Goal: Transaction & Acquisition: Subscribe to service/newsletter

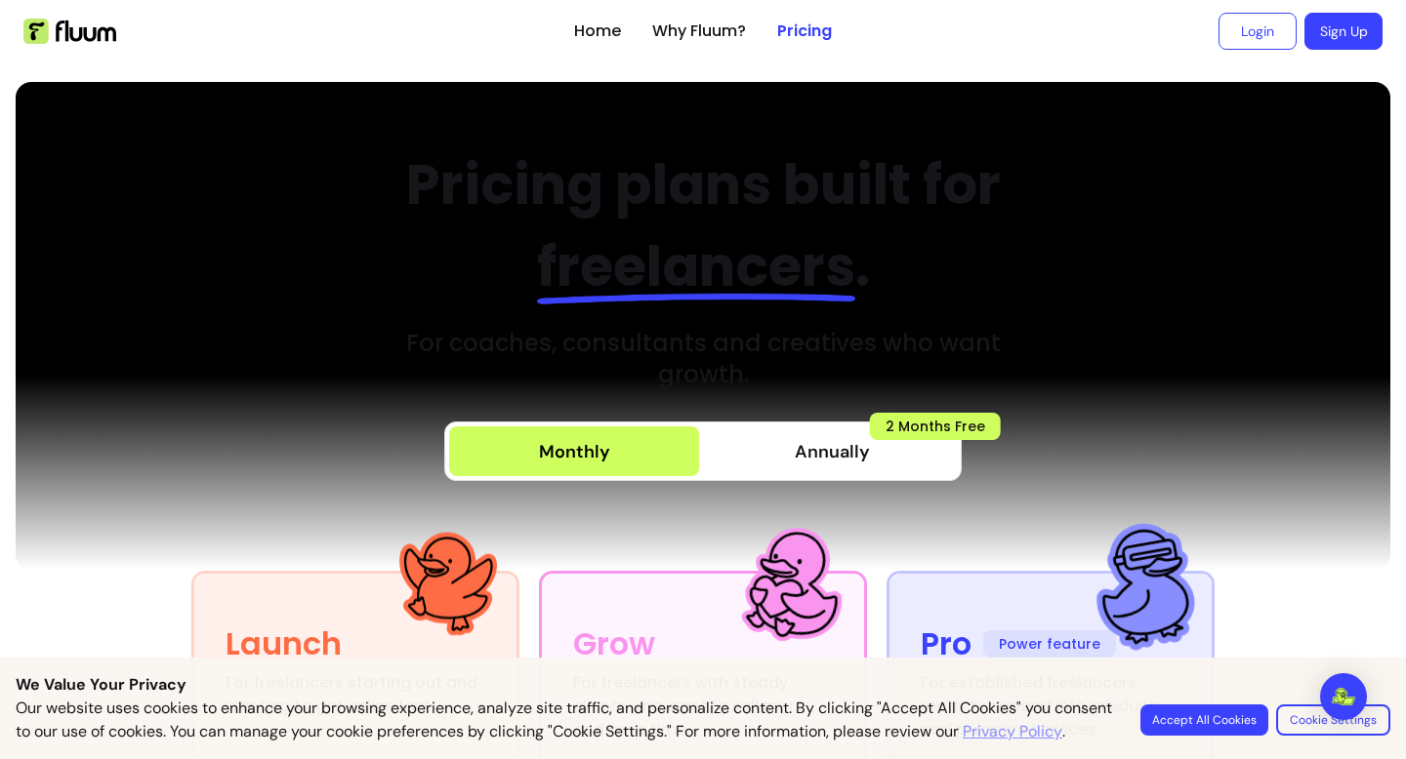
click at [1213, 707] on button "Accept All Cookies" at bounding box center [1204, 720] width 128 height 31
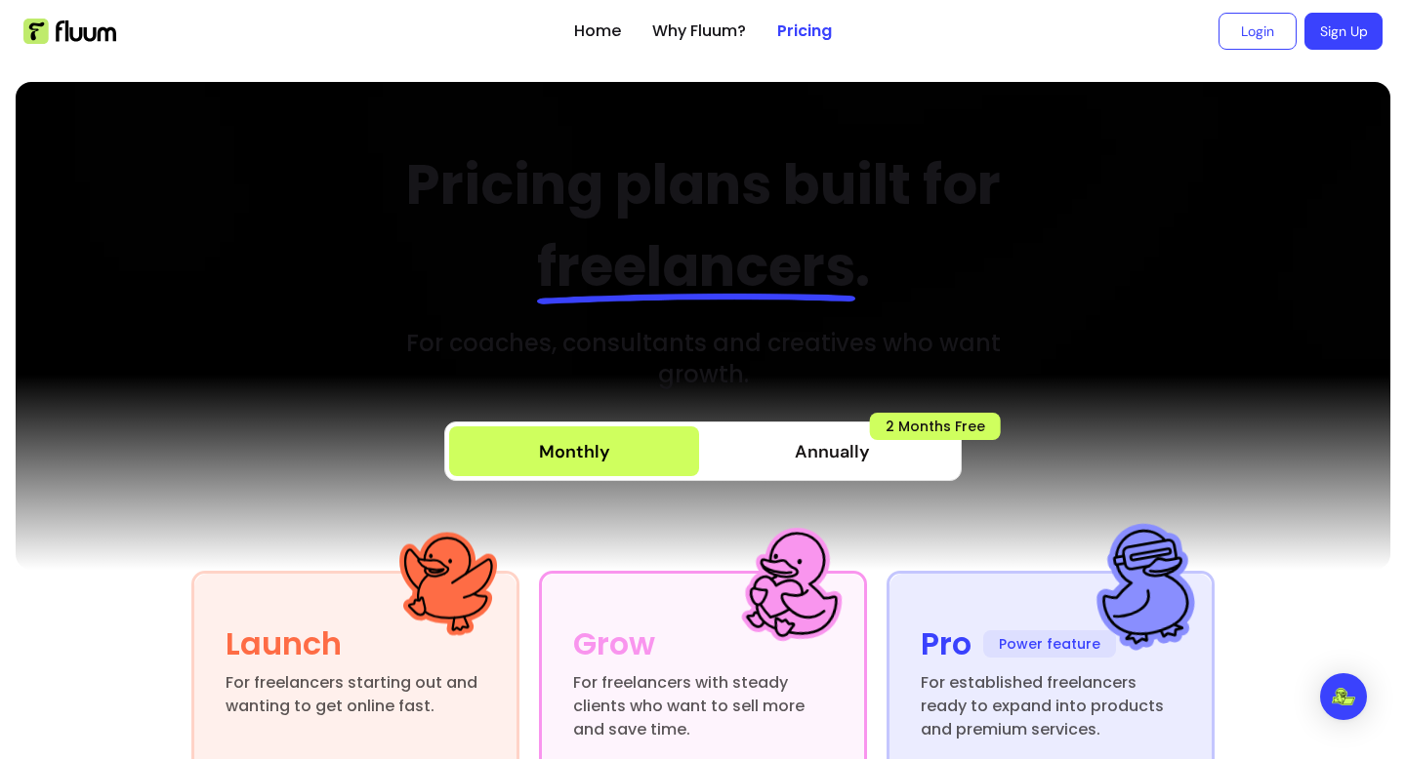
scroll to position [215, 0]
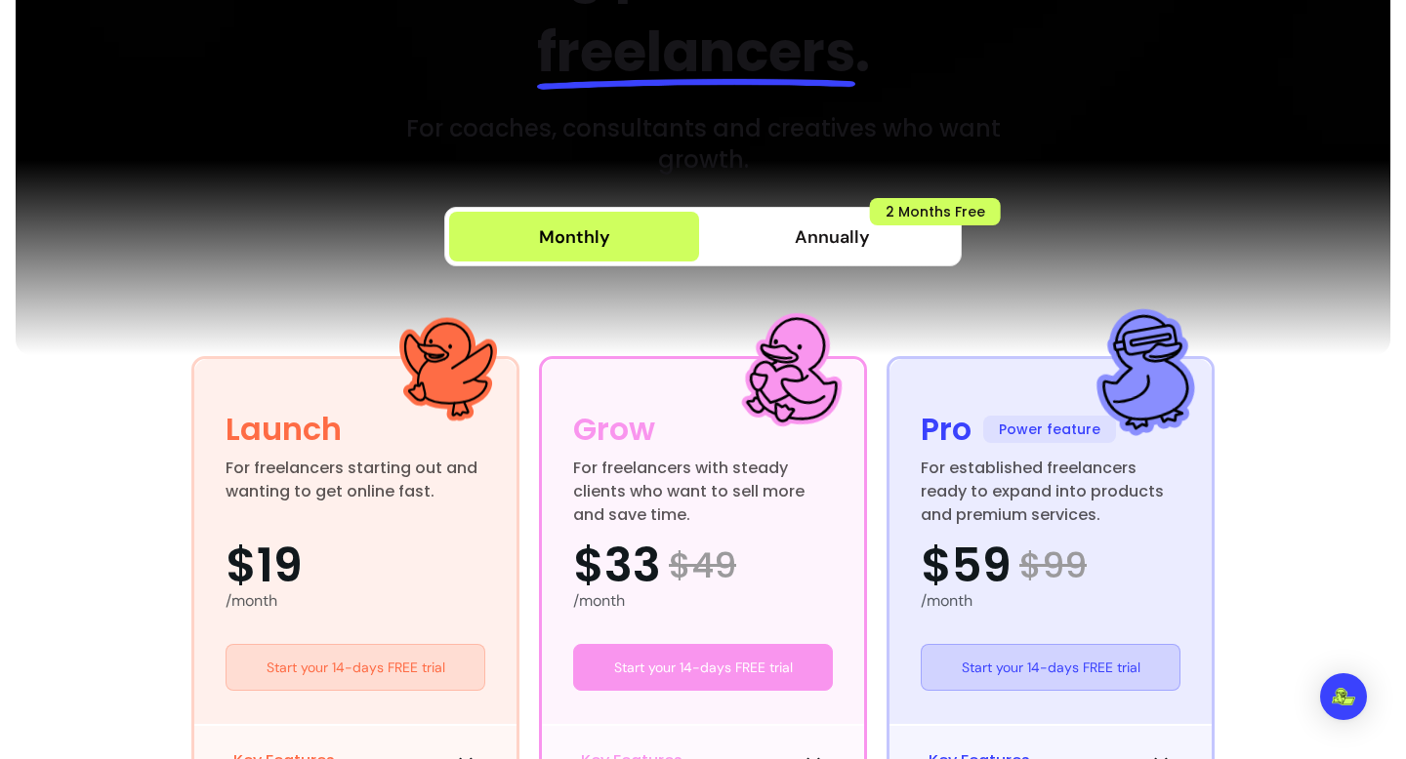
click at [820, 234] on span "Annually" at bounding box center [832, 237] width 75 height 27
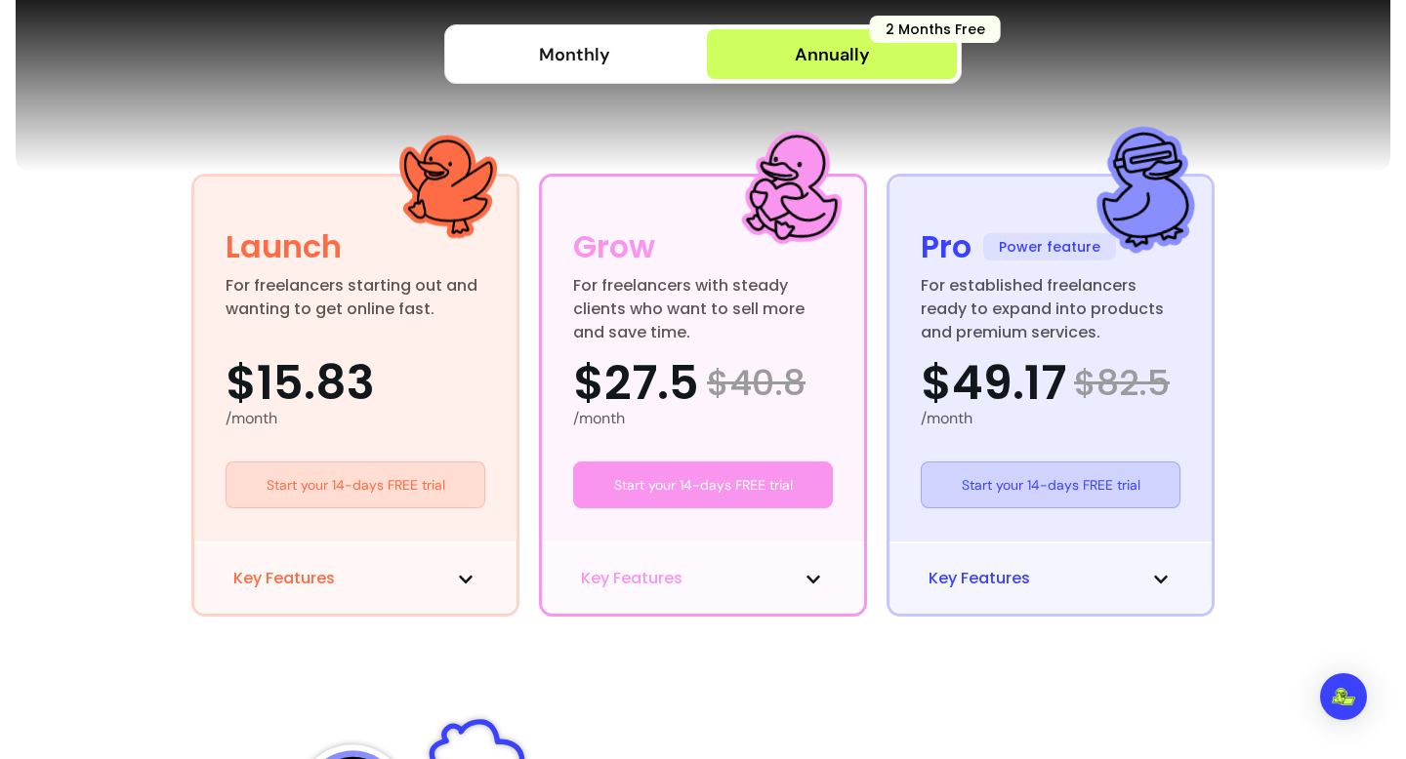
scroll to position [484, 0]
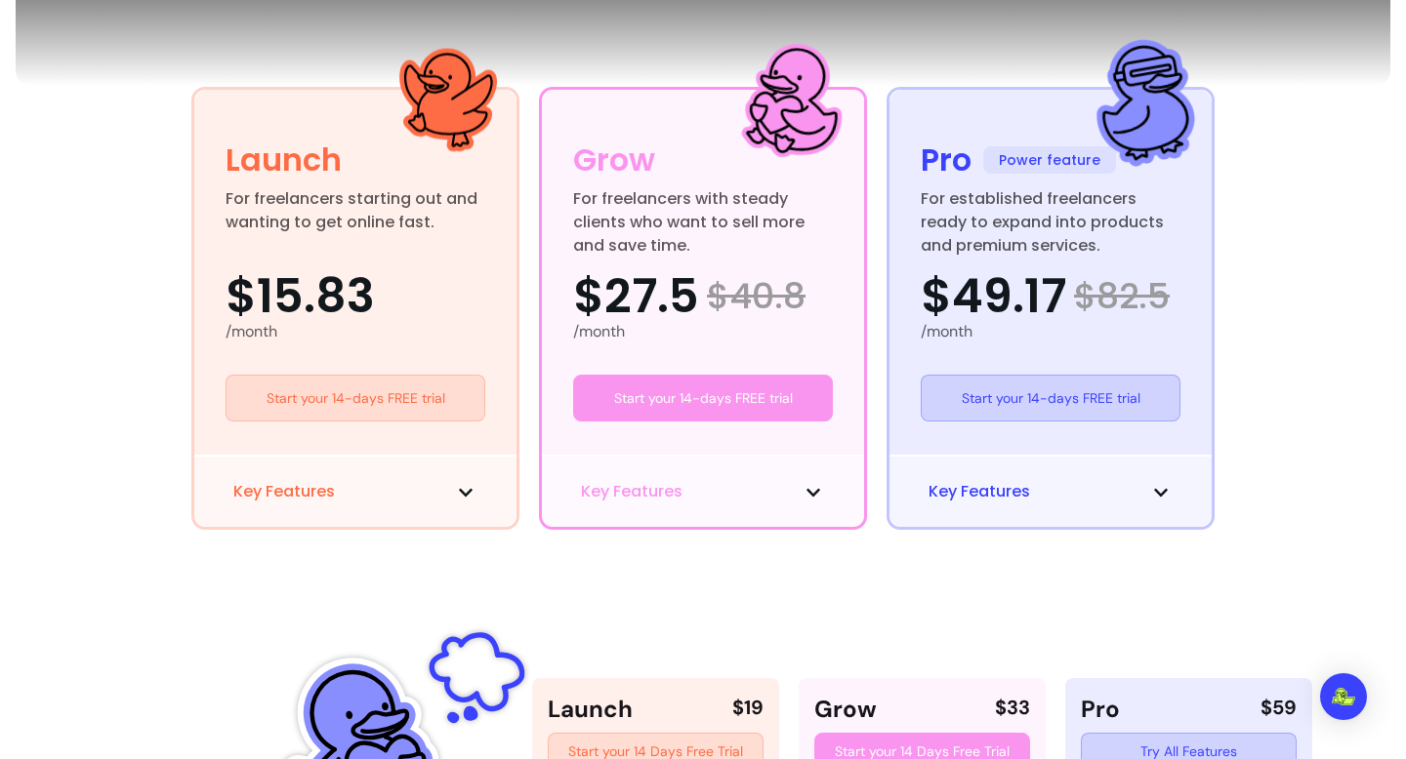
click at [1038, 148] on span "Power feature" at bounding box center [1049, 159] width 133 height 27
click at [1033, 273] on span "$49.17" at bounding box center [993, 296] width 145 height 47
click at [1016, 333] on div "/month" at bounding box center [1051, 331] width 260 height 23
click at [988, 496] on span "Key Features" at bounding box center [979, 491] width 102 height 23
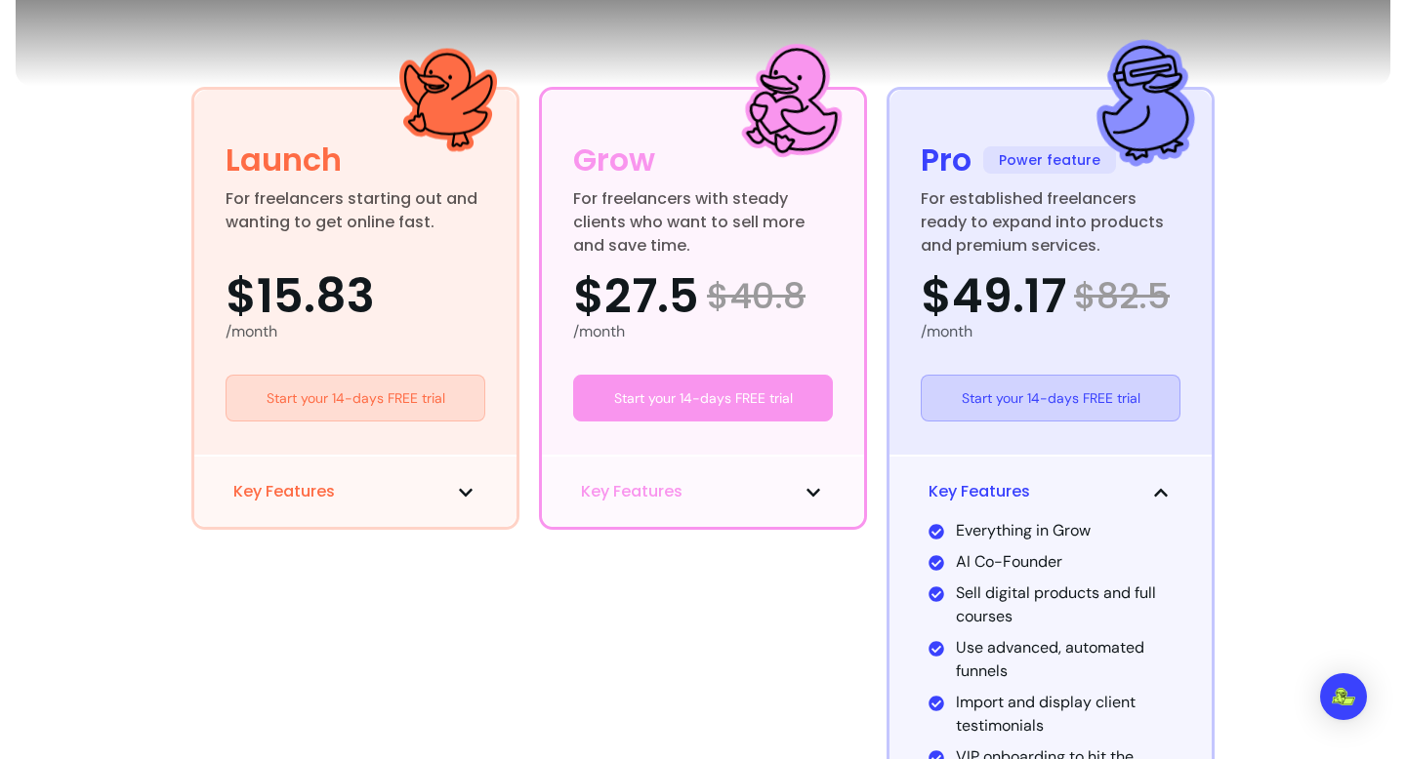
click at [988, 492] on span "Key Features" at bounding box center [979, 491] width 102 height 23
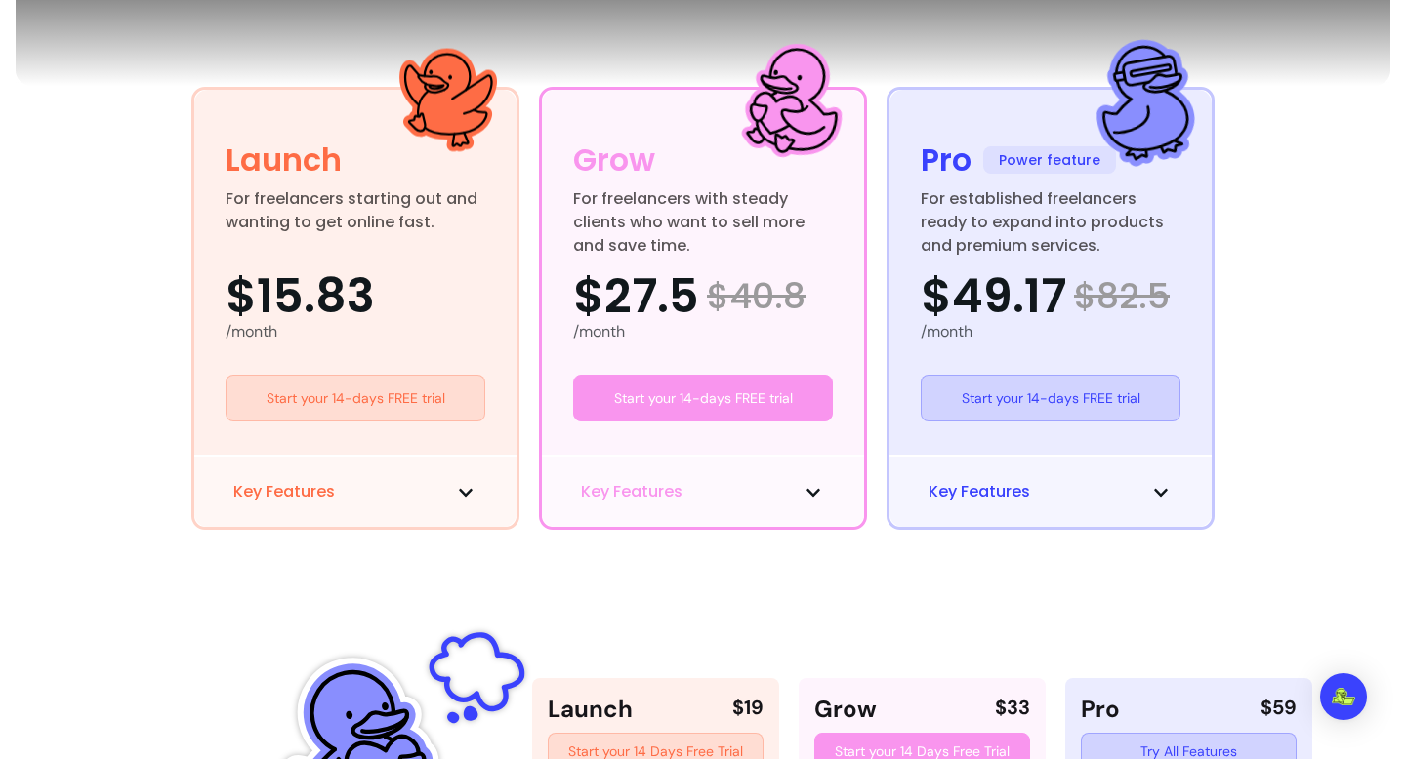
click at [988, 492] on span "Key Features" at bounding box center [979, 491] width 102 height 23
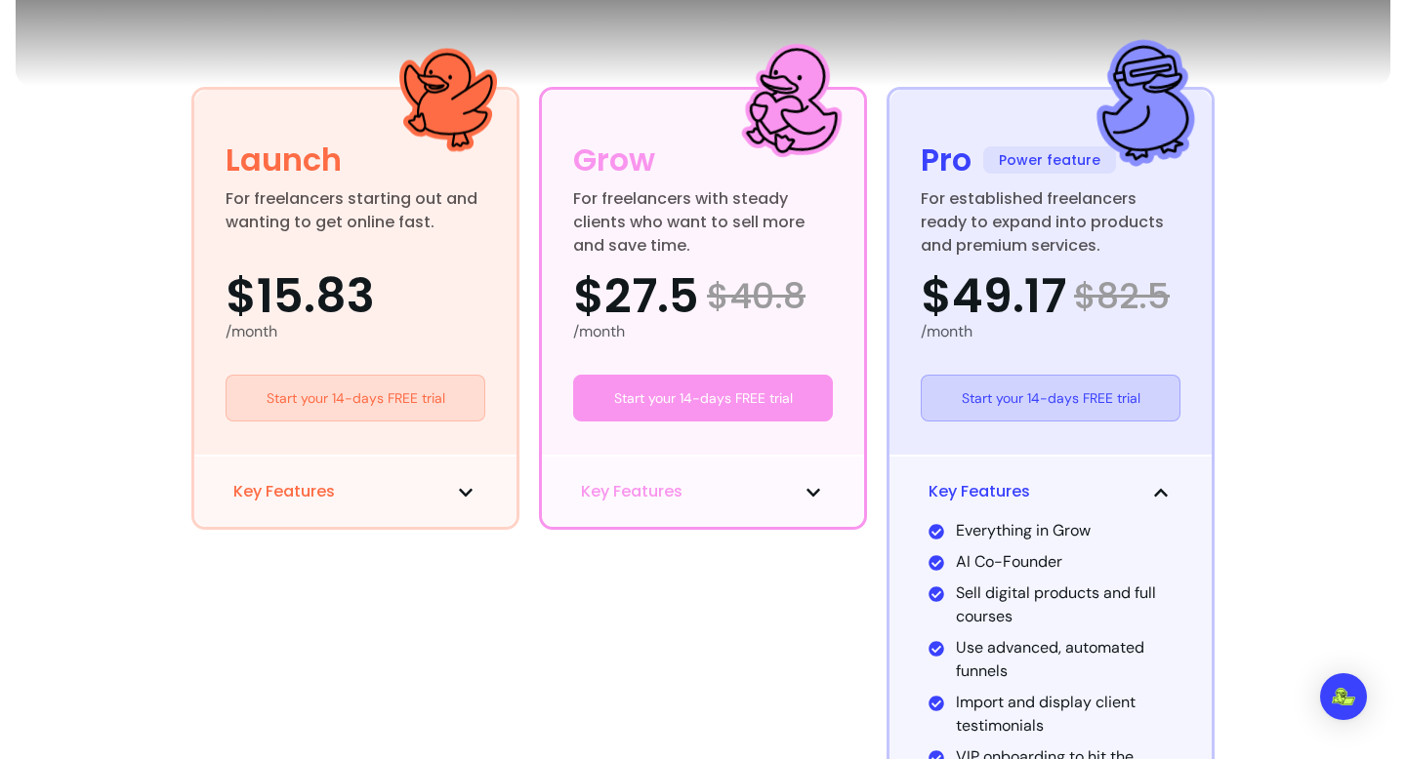
click at [988, 492] on span "Key Features" at bounding box center [979, 491] width 102 height 23
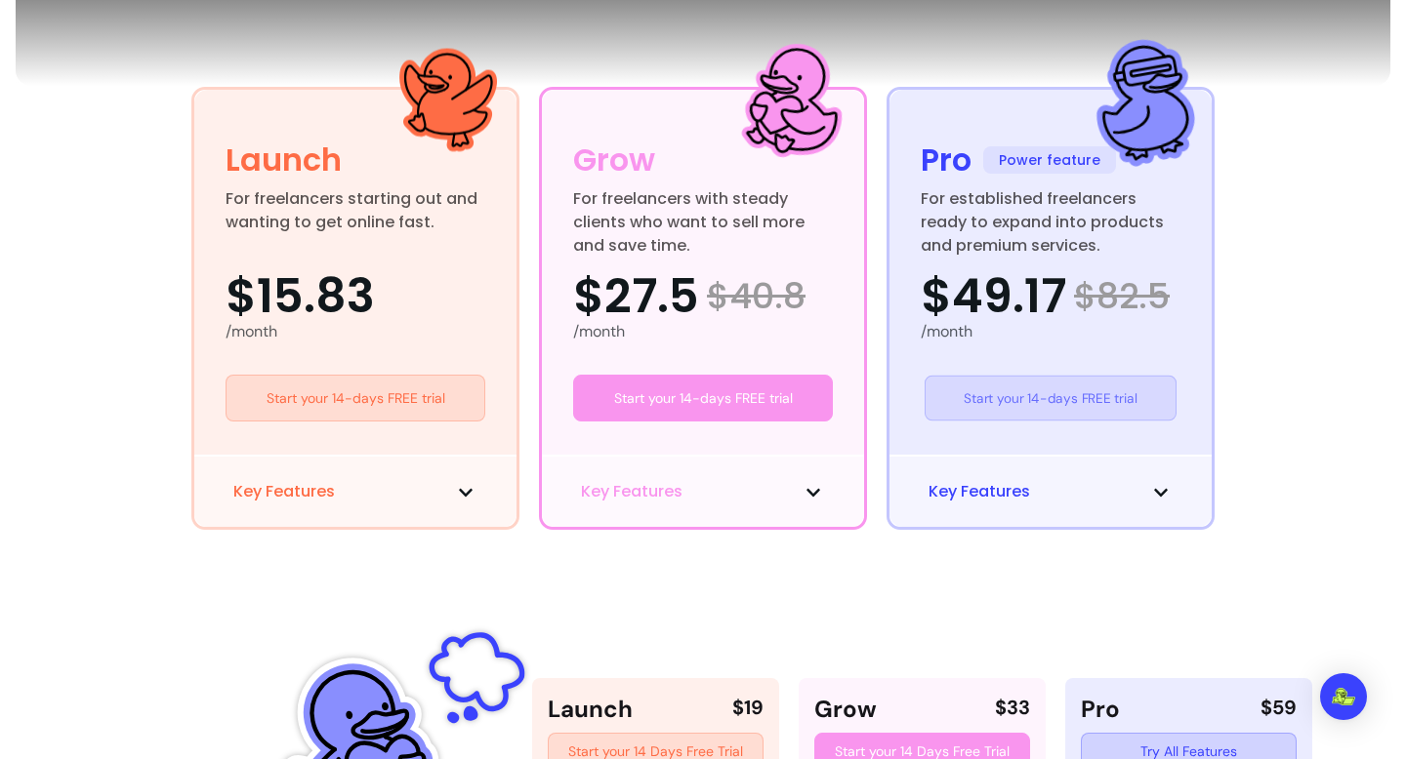
click at [1011, 393] on link "Start your 14-days FREE trial" at bounding box center [1050, 399] width 252 height 46
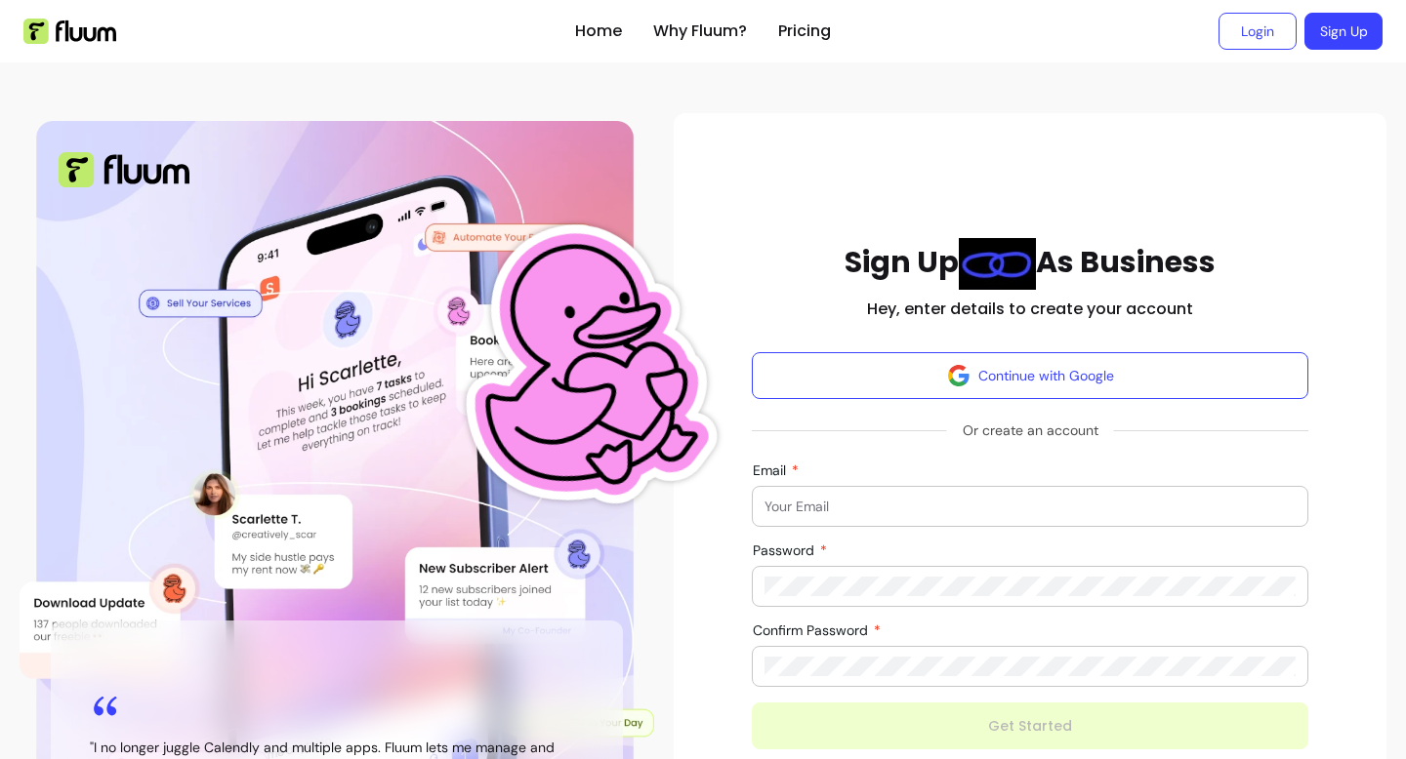
scroll to position [160, 0]
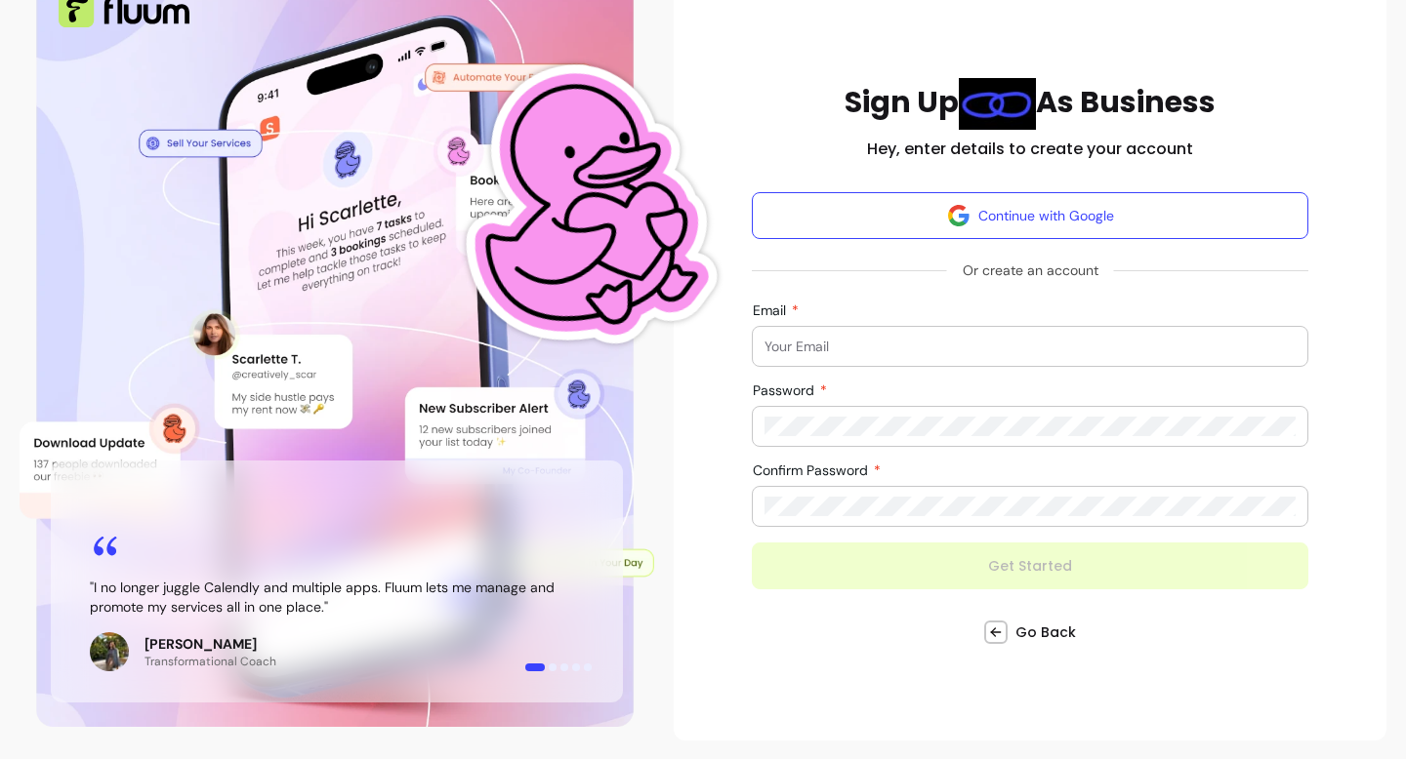
click at [787, 339] on input "Email" at bounding box center [1029, 347] width 531 height 20
type input "A"
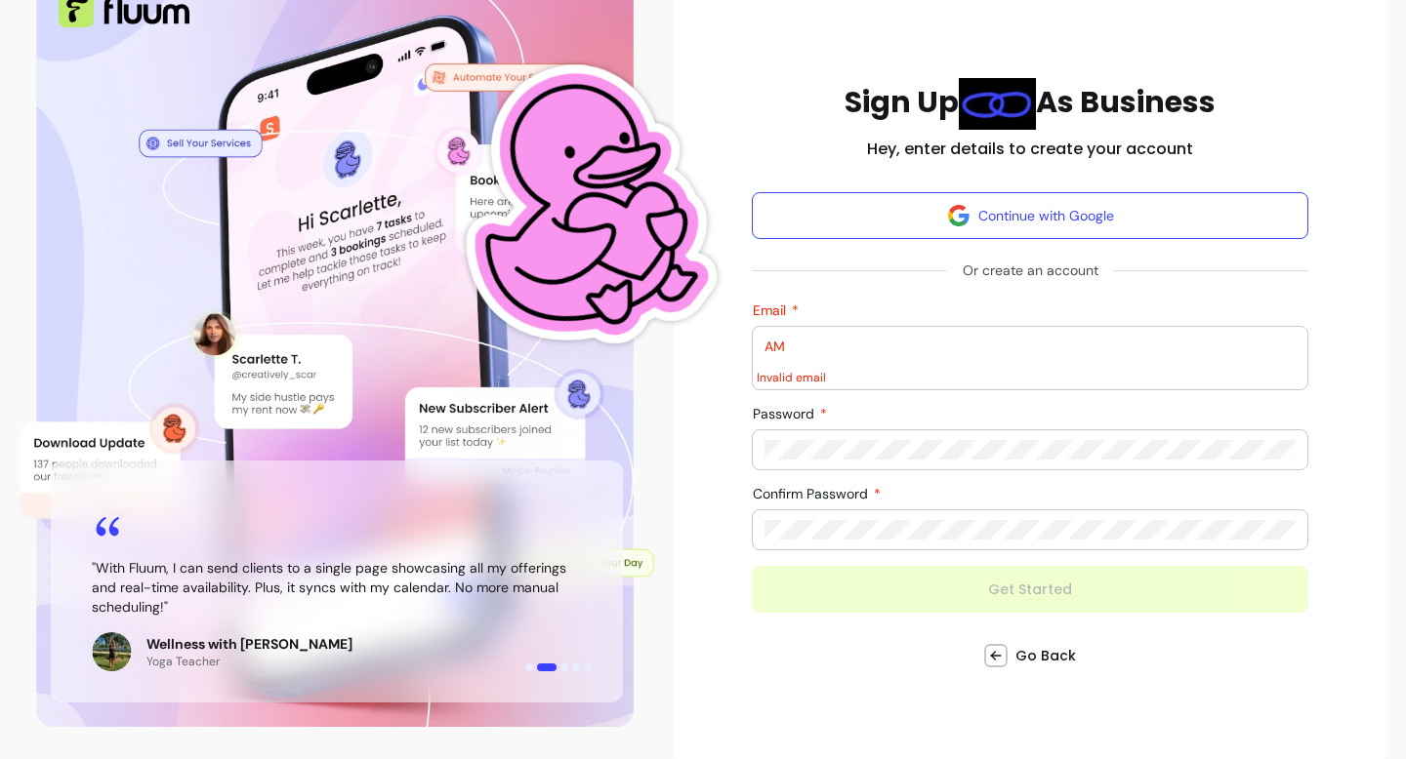
type input "A"
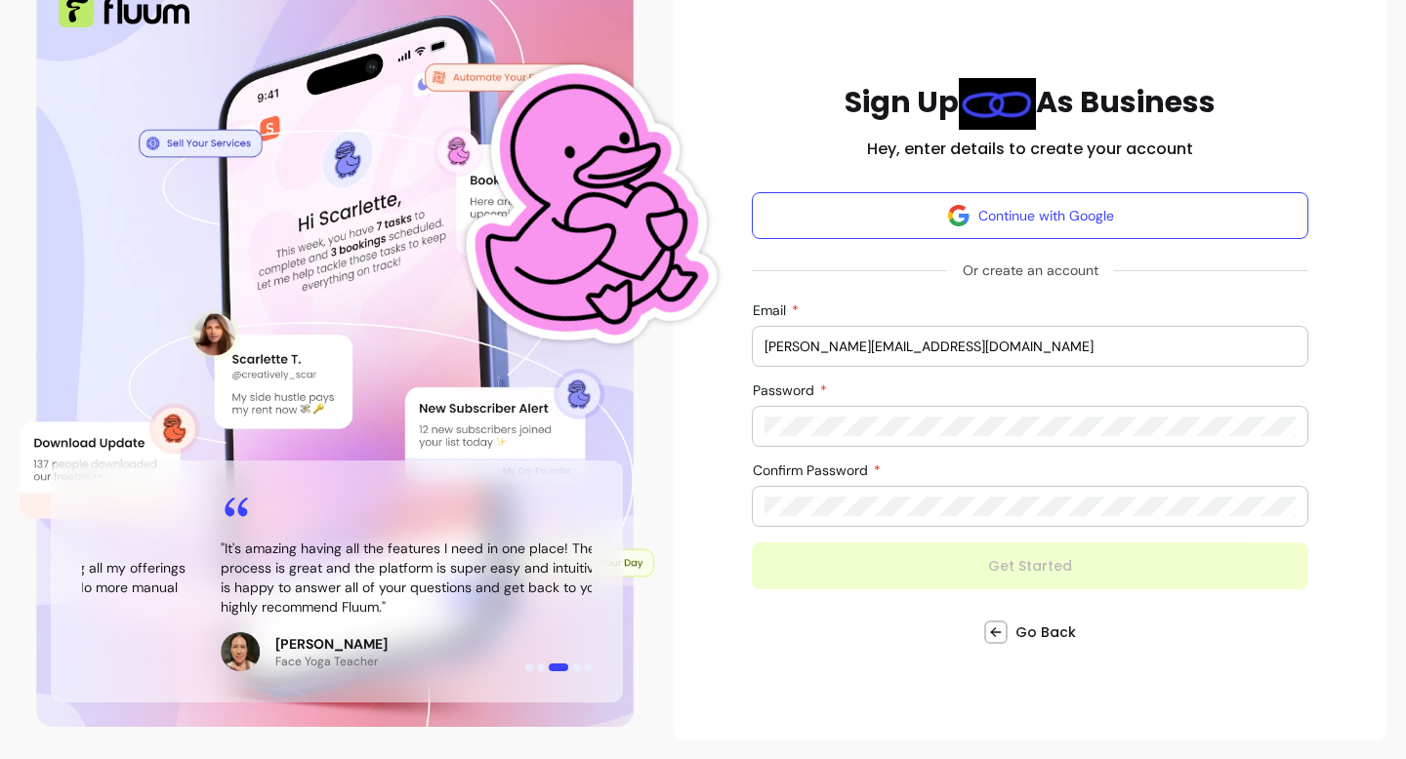
type input "[PERSON_NAME][EMAIL_ADDRESS][DOMAIN_NAME]"
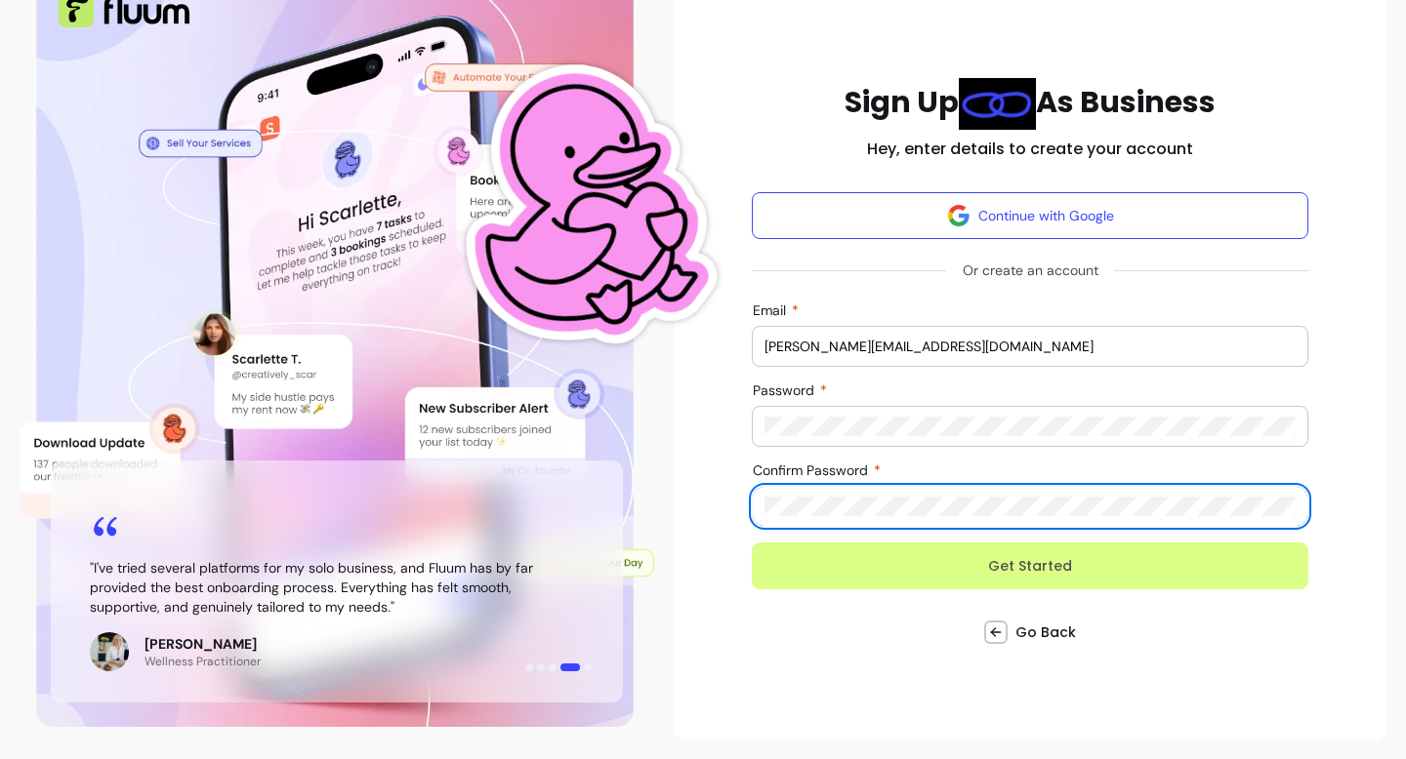
click at [1024, 574] on button "Get Started" at bounding box center [1030, 566] width 556 height 47
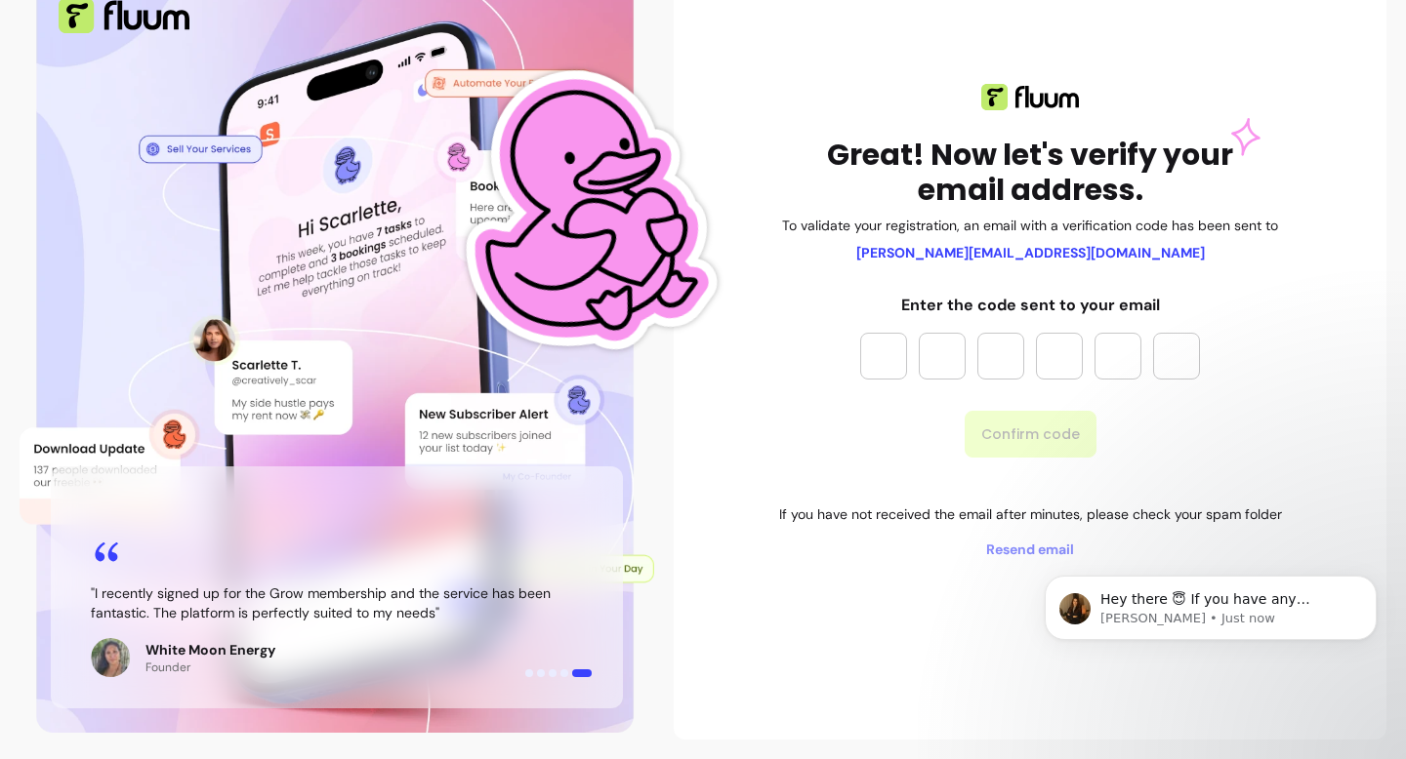
scroll to position [0, 0]
click at [891, 359] on input "Please enter OTP character 1" at bounding box center [883, 356] width 47 height 47
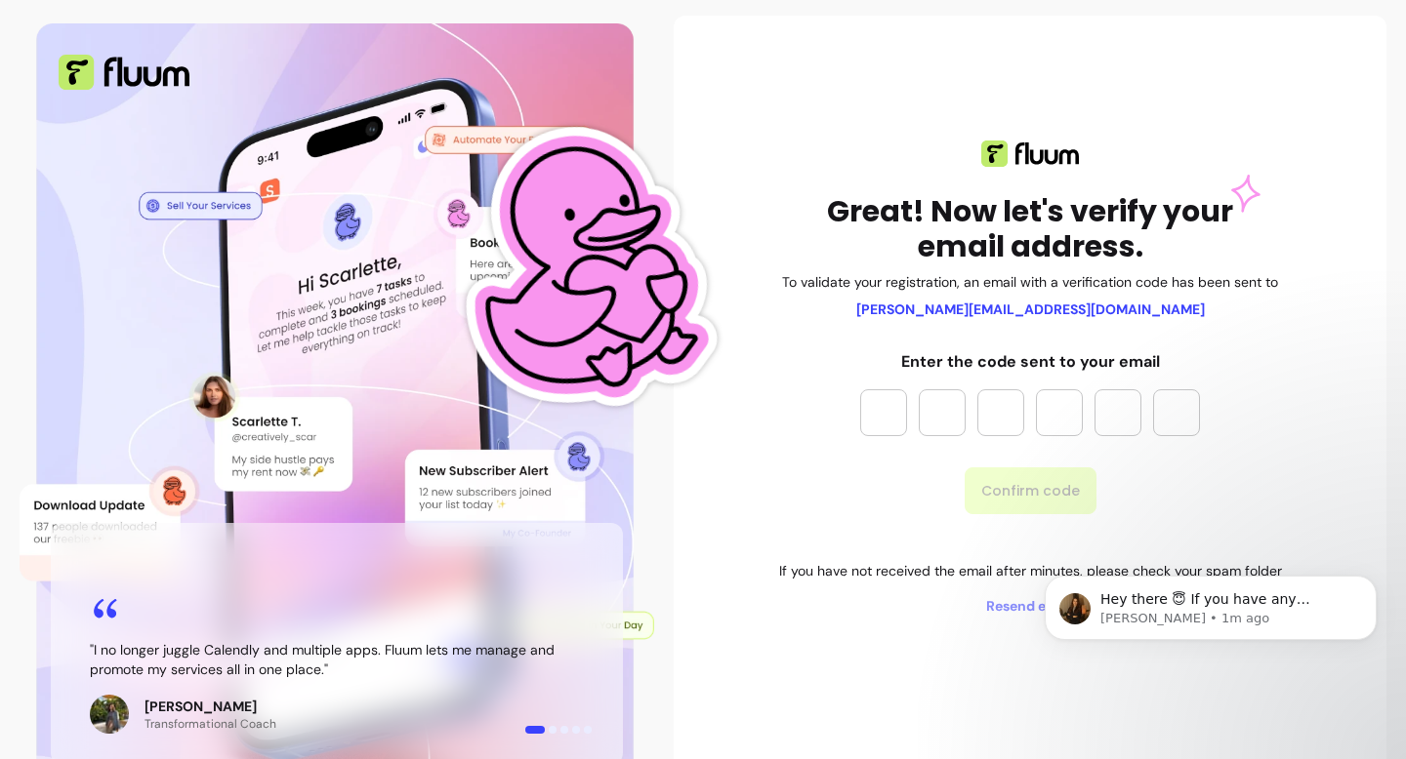
scroll to position [9, 0]
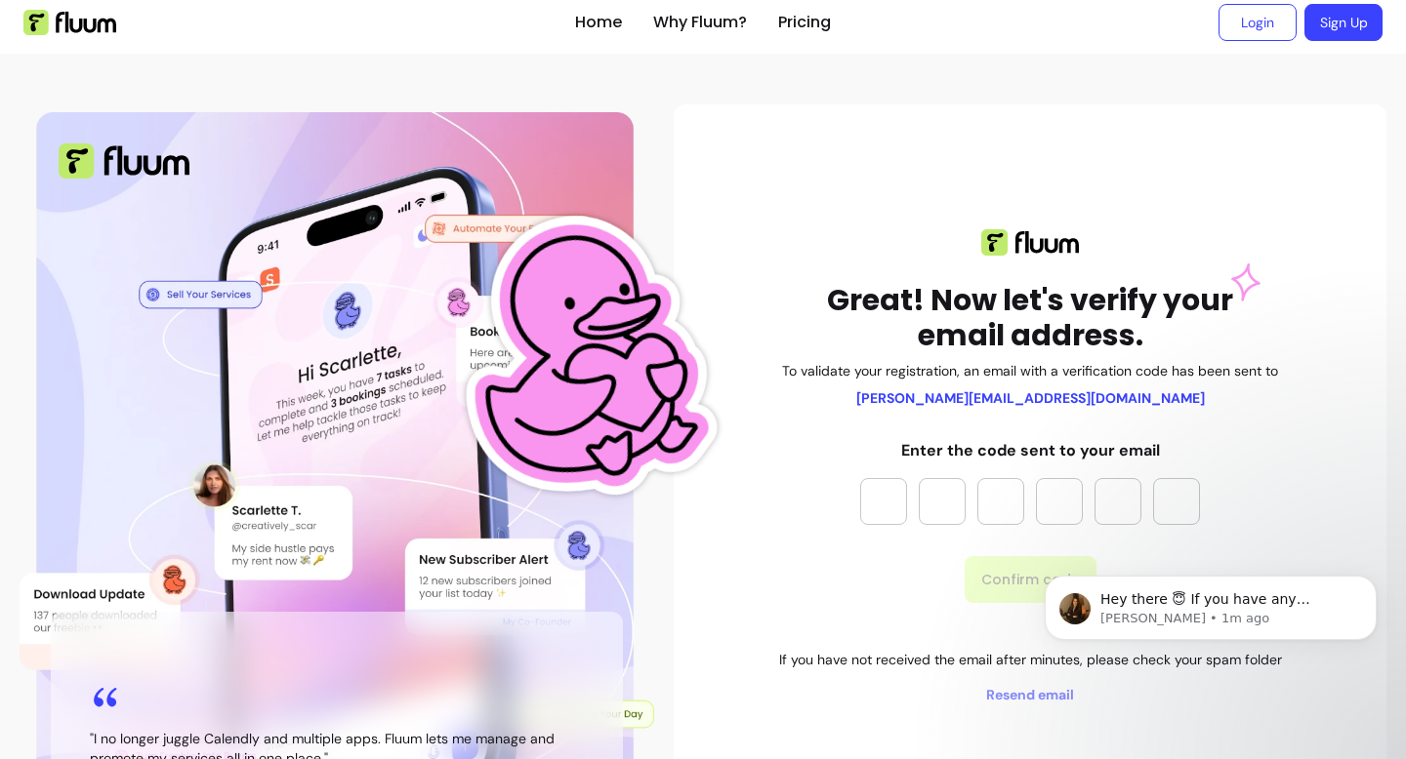
click at [941, 687] on span "Resend email" at bounding box center [1030, 695] width 503 height 20
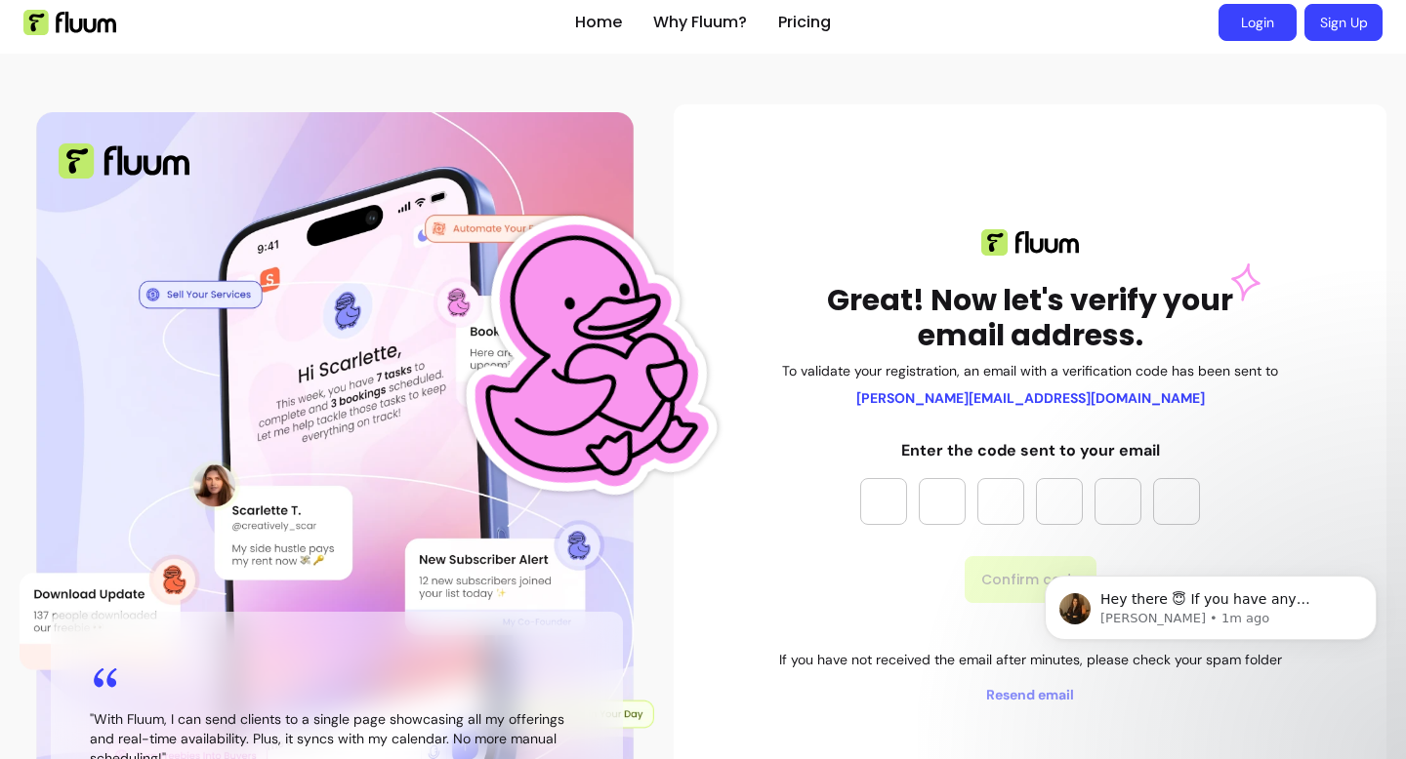
click at [1267, 21] on link "Login" at bounding box center [1257, 22] width 78 height 37
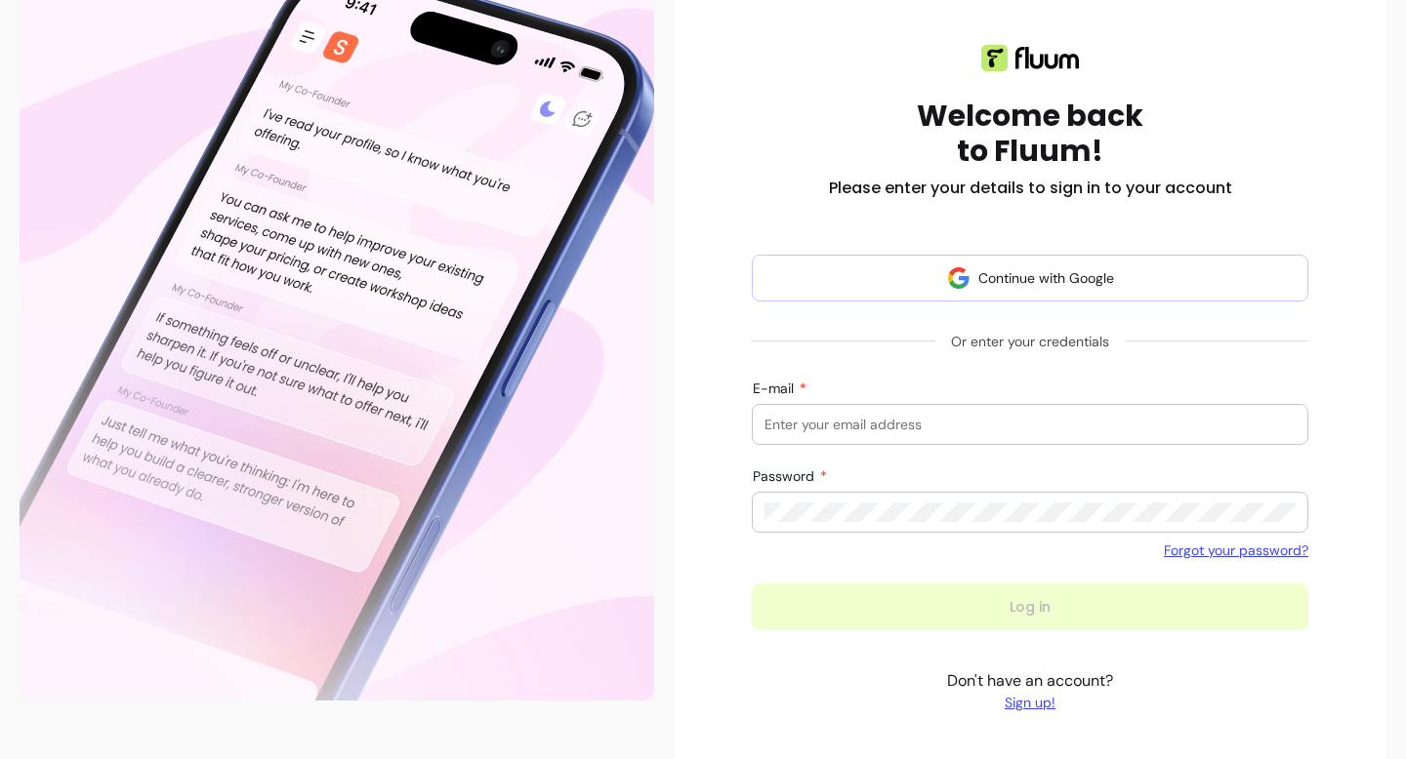
scroll to position [180, 0]
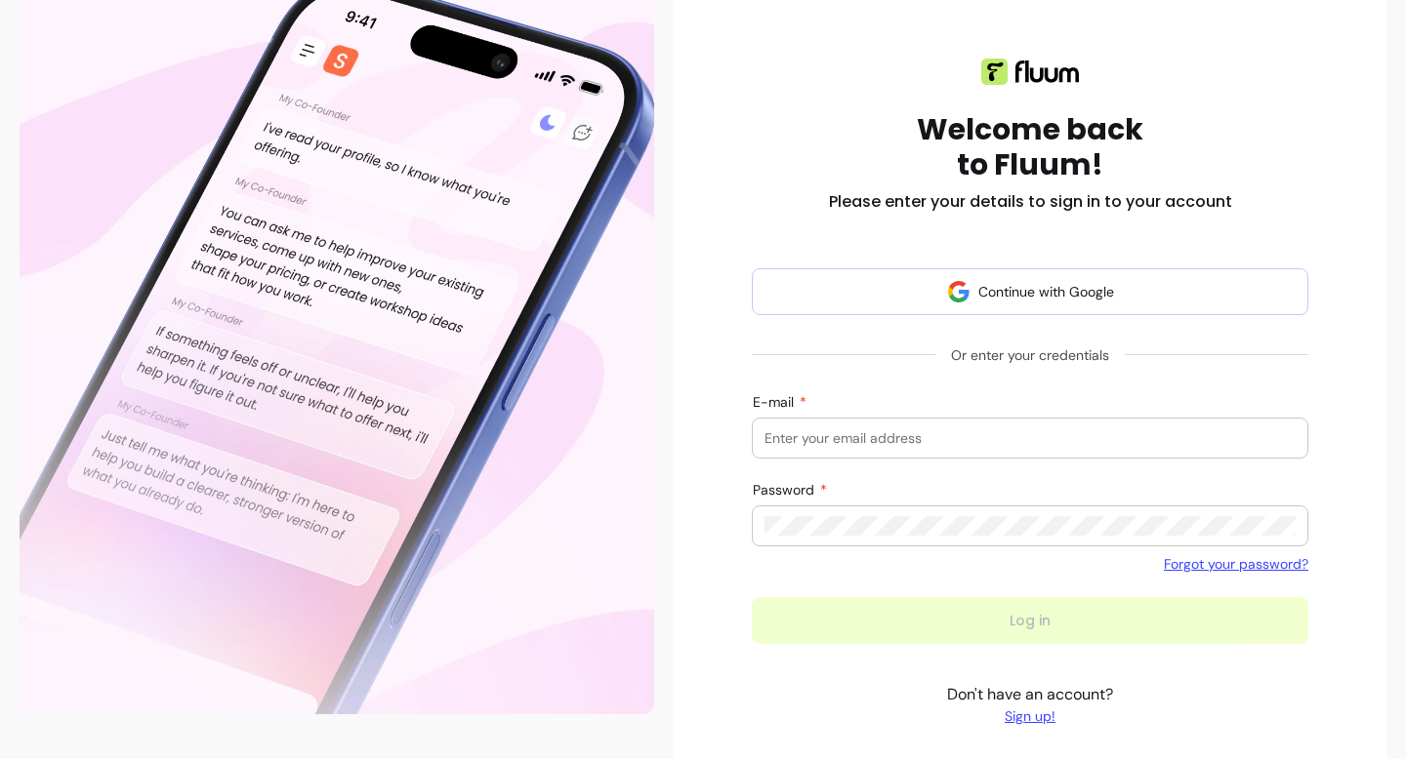
type input "[PERSON_NAME][EMAIL_ADDRESS][DOMAIN_NAME]"
click at [1029, 625] on form "Continue with Google Or enter your credentials E-mail ambica.verma@gmail.com Pa…" at bounding box center [1030, 456] width 556 height 376
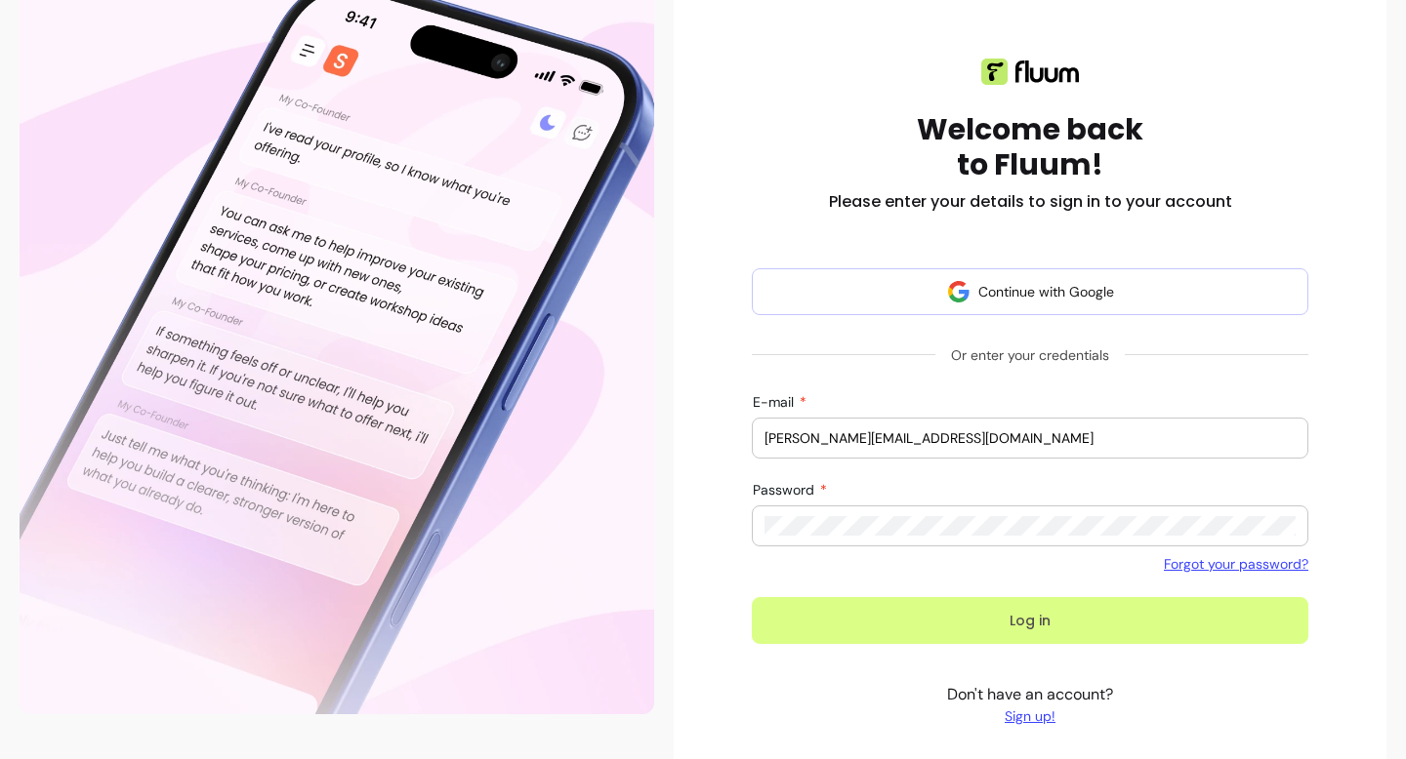
click at [1044, 618] on button "Log in" at bounding box center [1030, 620] width 556 height 47
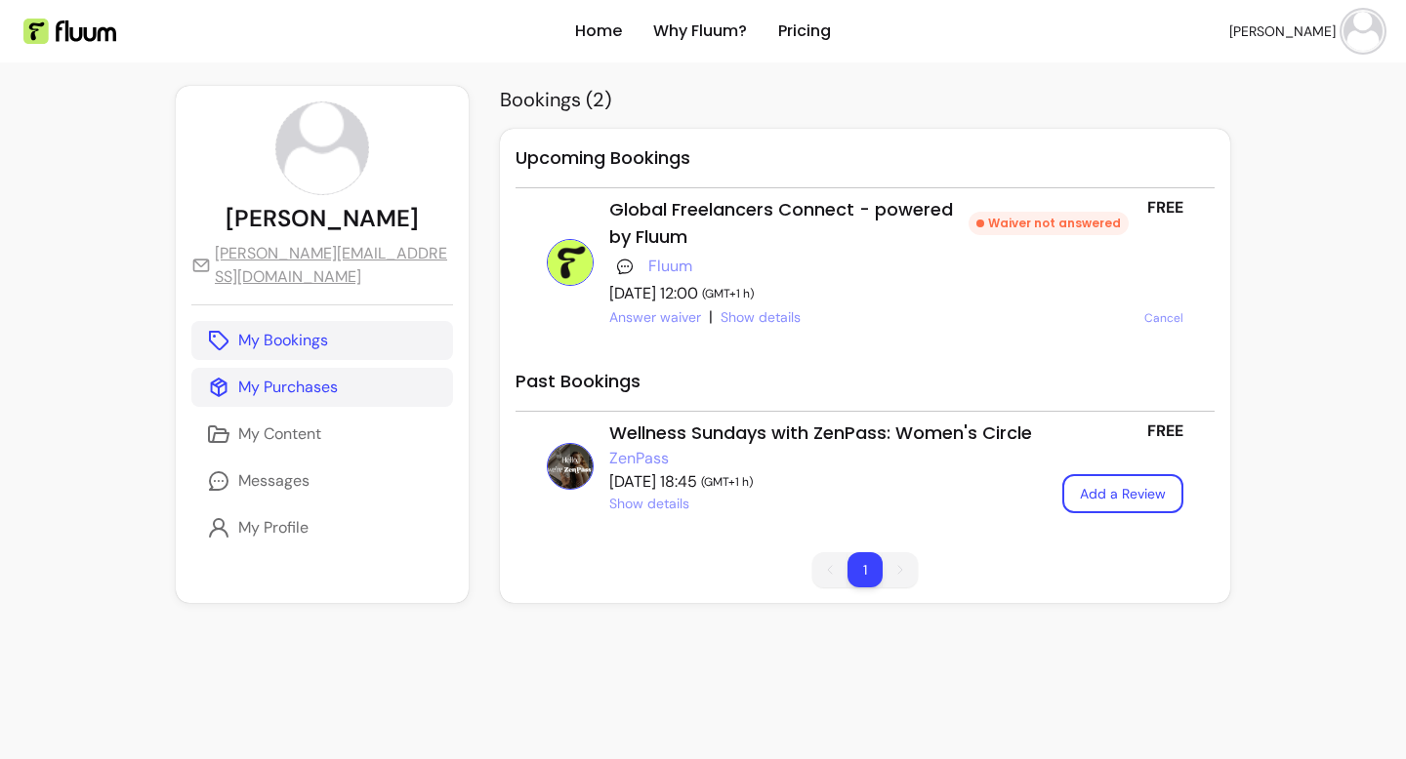
click at [321, 376] on p "My Purchases" at bounding box center [288, 387] width 100 height 23
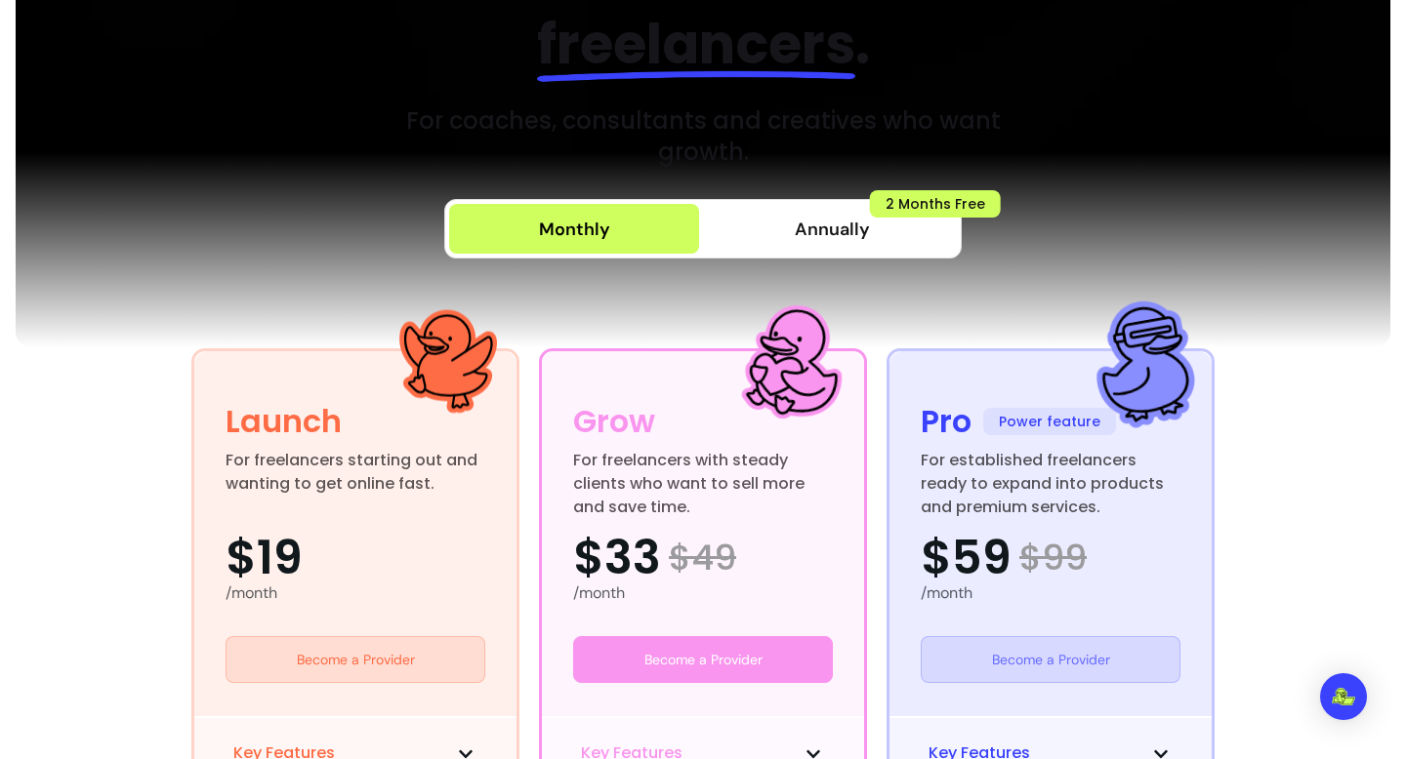
scroll to position [212, 0]
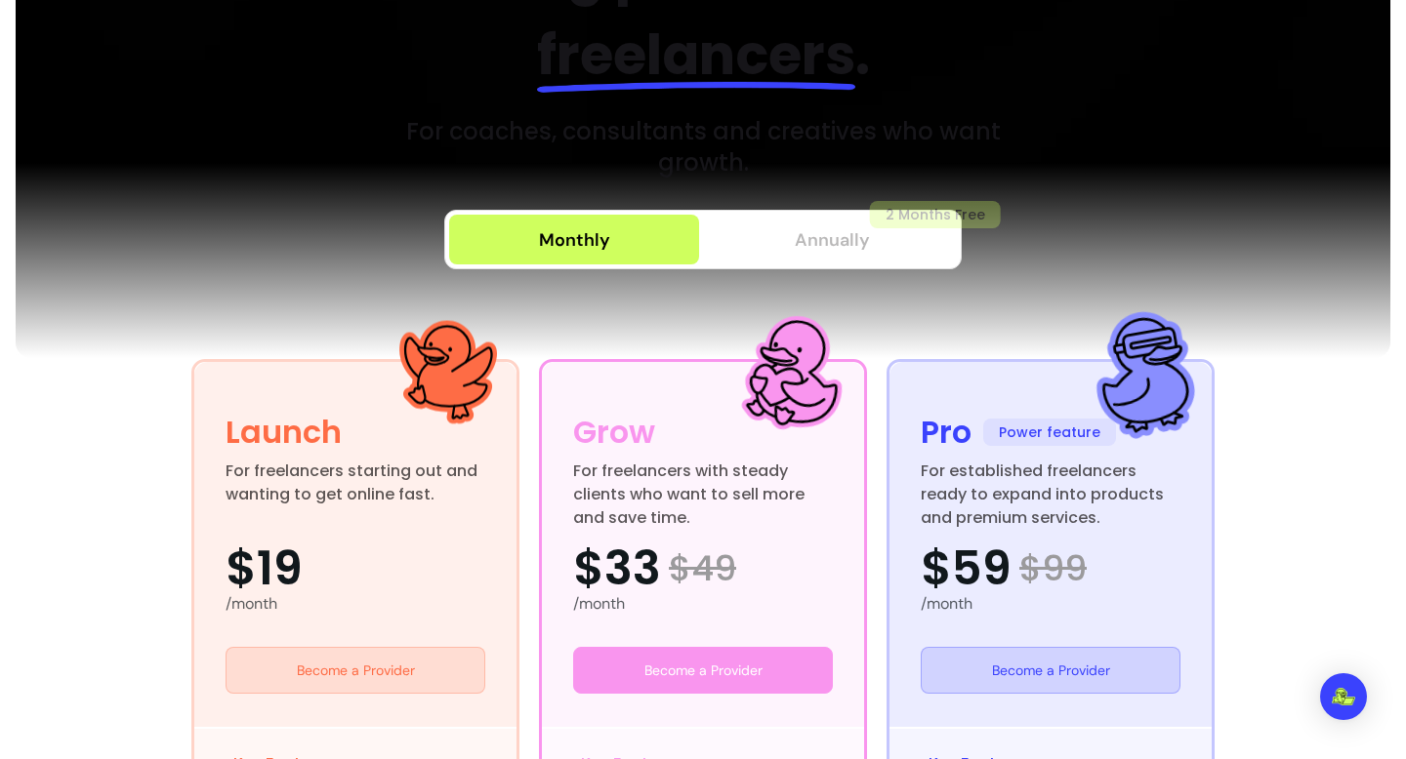
click at [869, 251] on button "Annually 2 Months Free" at bounding box center [832, 240] width 250 height 50
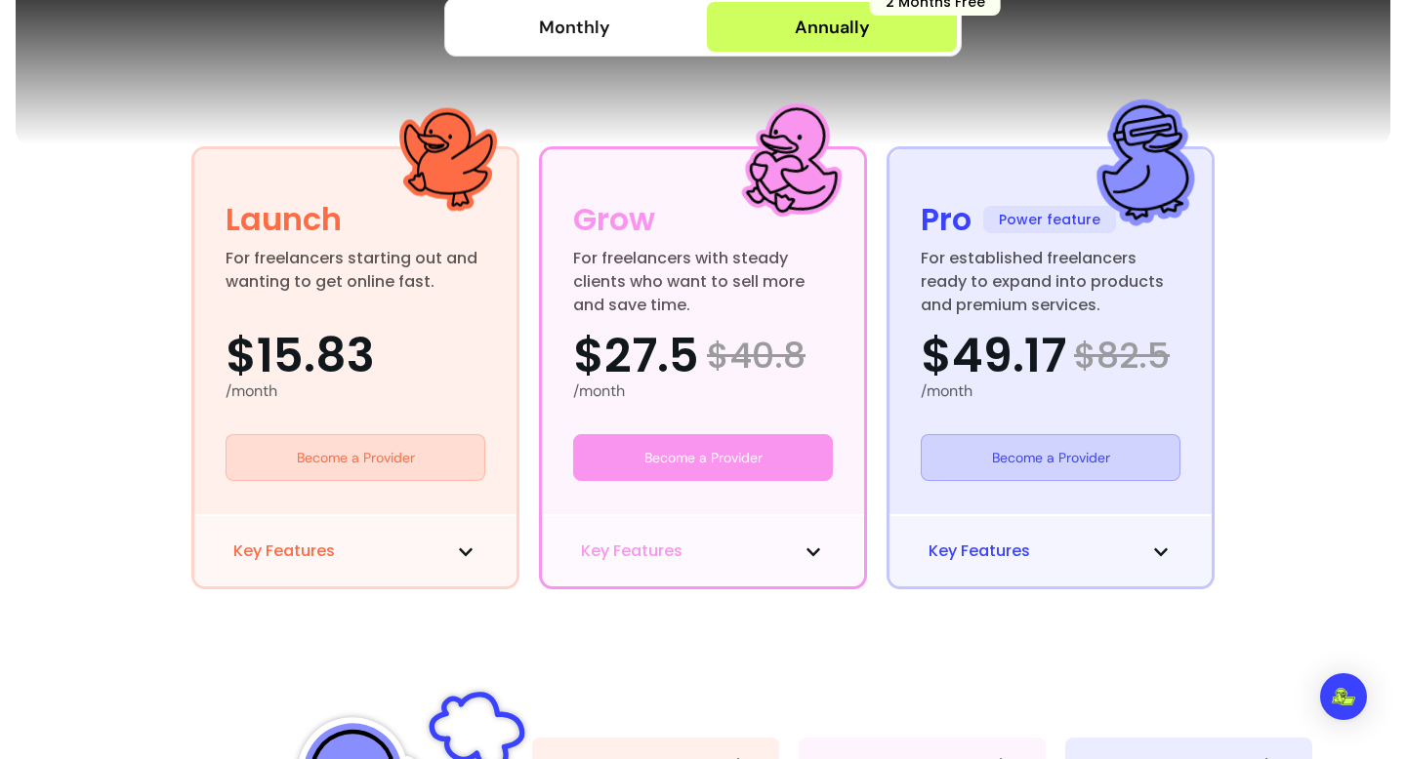
scroll to position [429, 0]
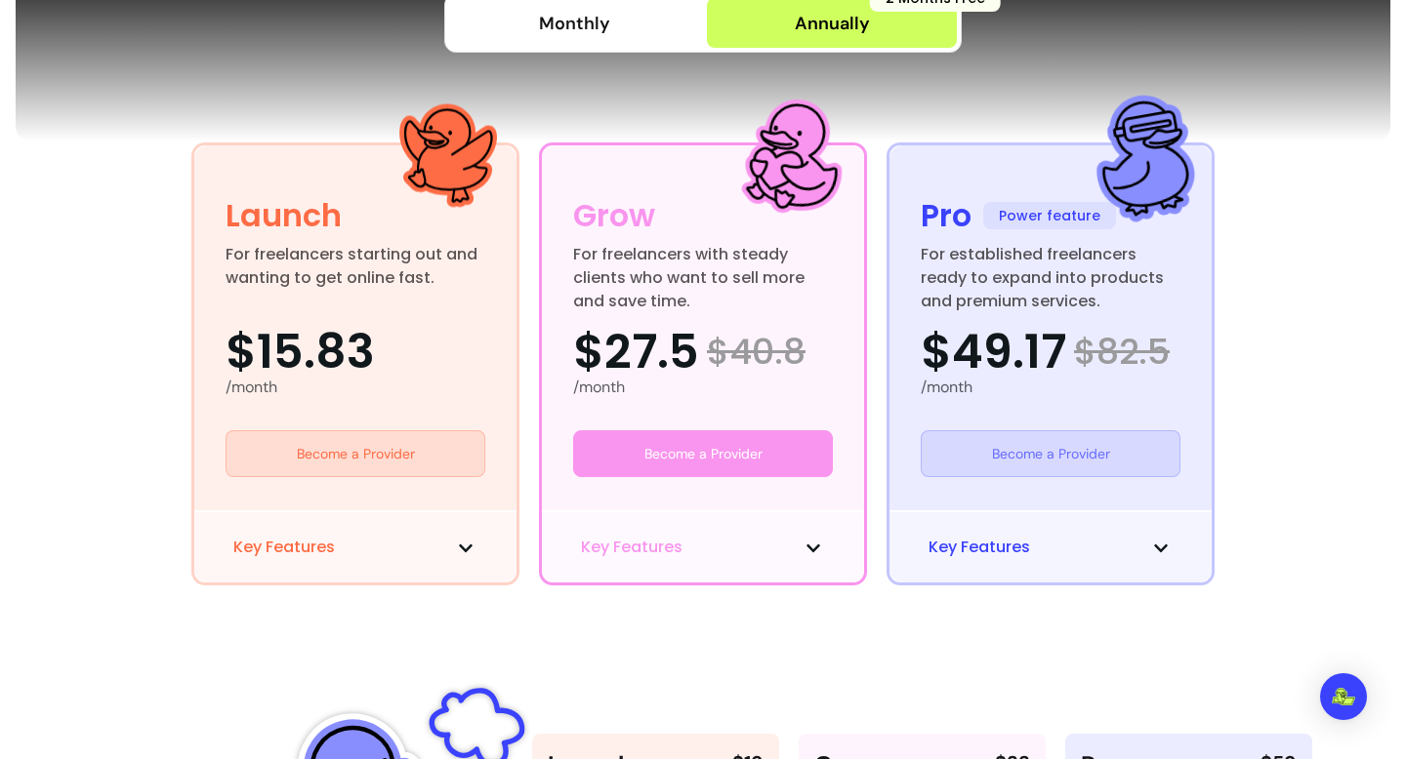
click at [1083, 456] on link "Become a Provider" at bounding box center [1051, 453] width 260 height 47
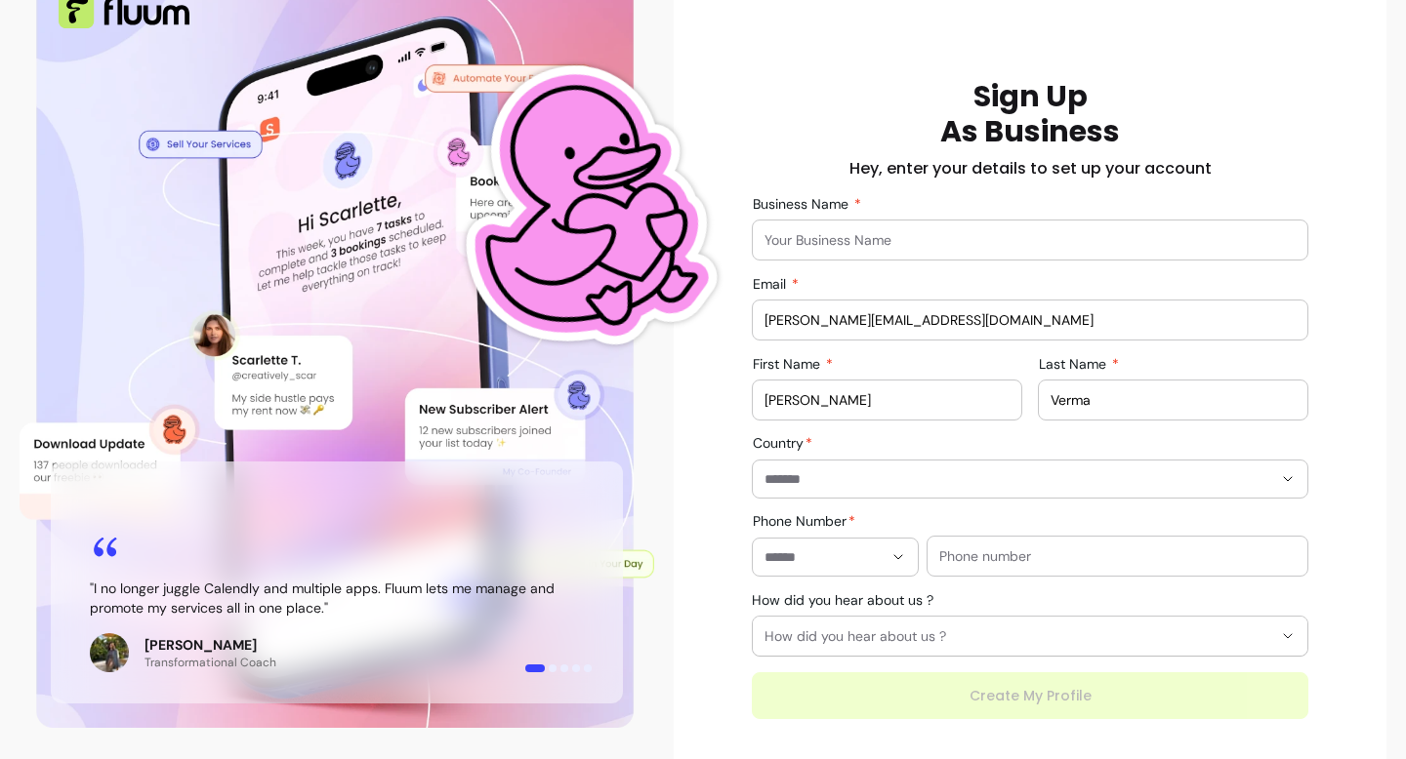
scroll to position [156, 0]
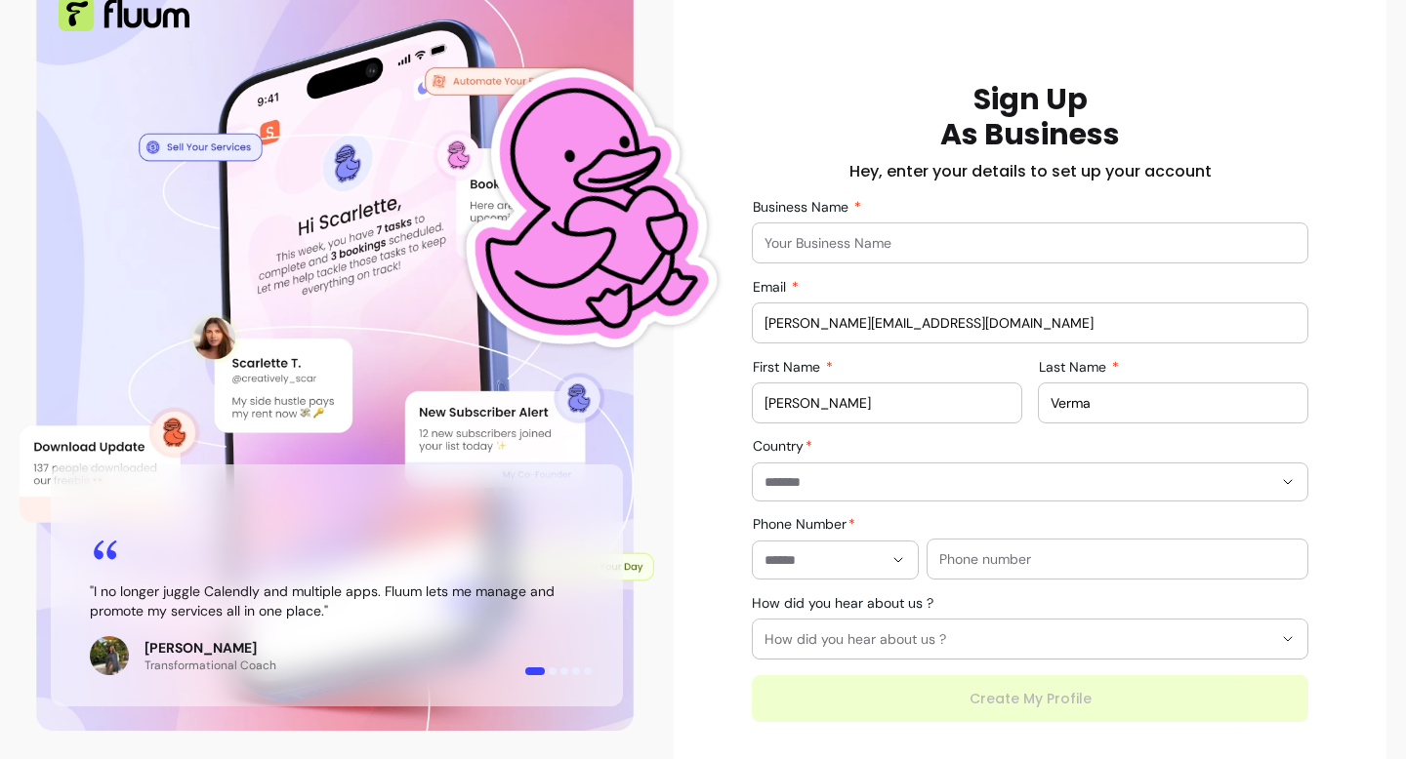
click at [882, 235] on input "Business Name" at bounding box center [1029, 243] width 531 height 20
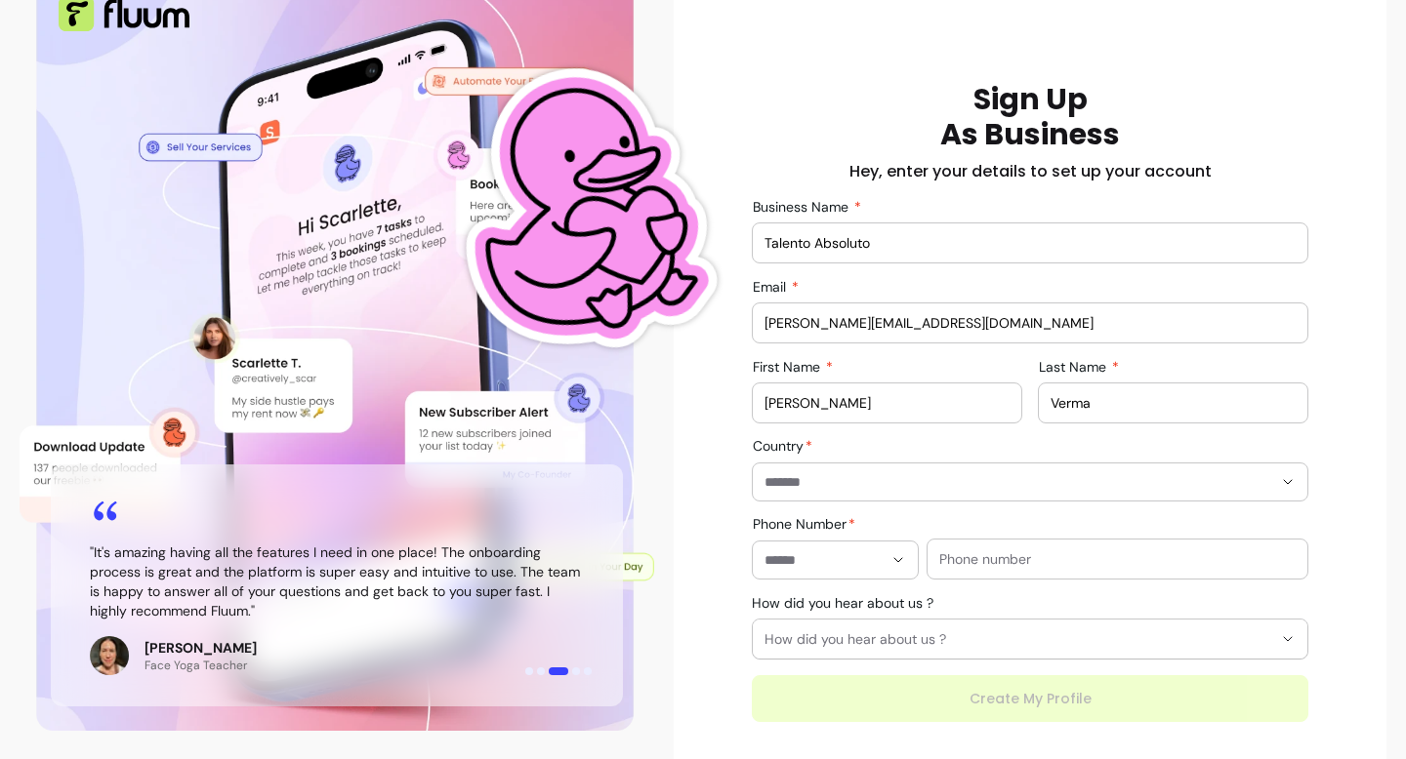
type input "Talento Absoluto"
click at [821, 484] on input "Country" at bounding box center [1002, 482] width 476 height 20
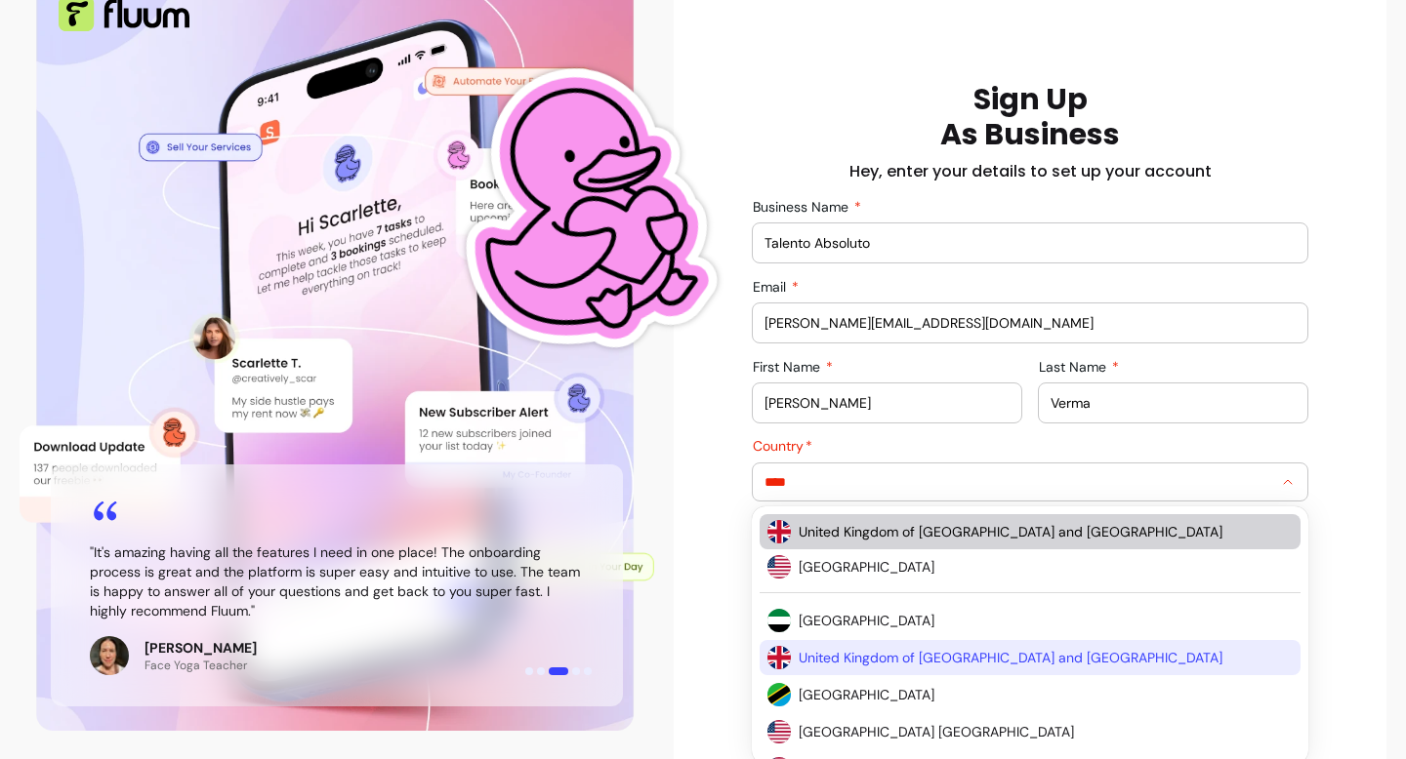
click at [902, 525] on span "United Kingdom of [GEOGRAPHIC_DATA] and [GEOGRAPHIC_DATA]" at bounding box center [1035, 532] width 474 height 20
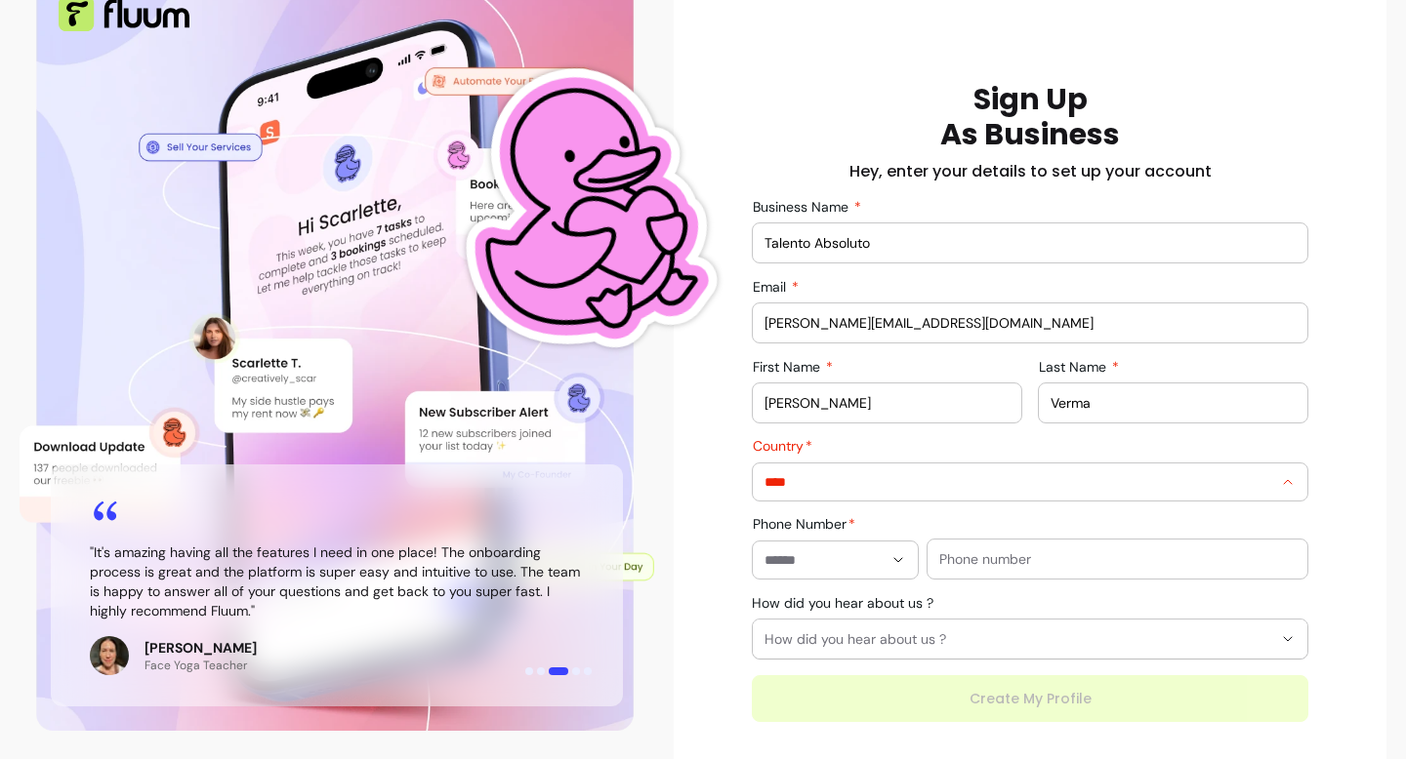
type input "**********"
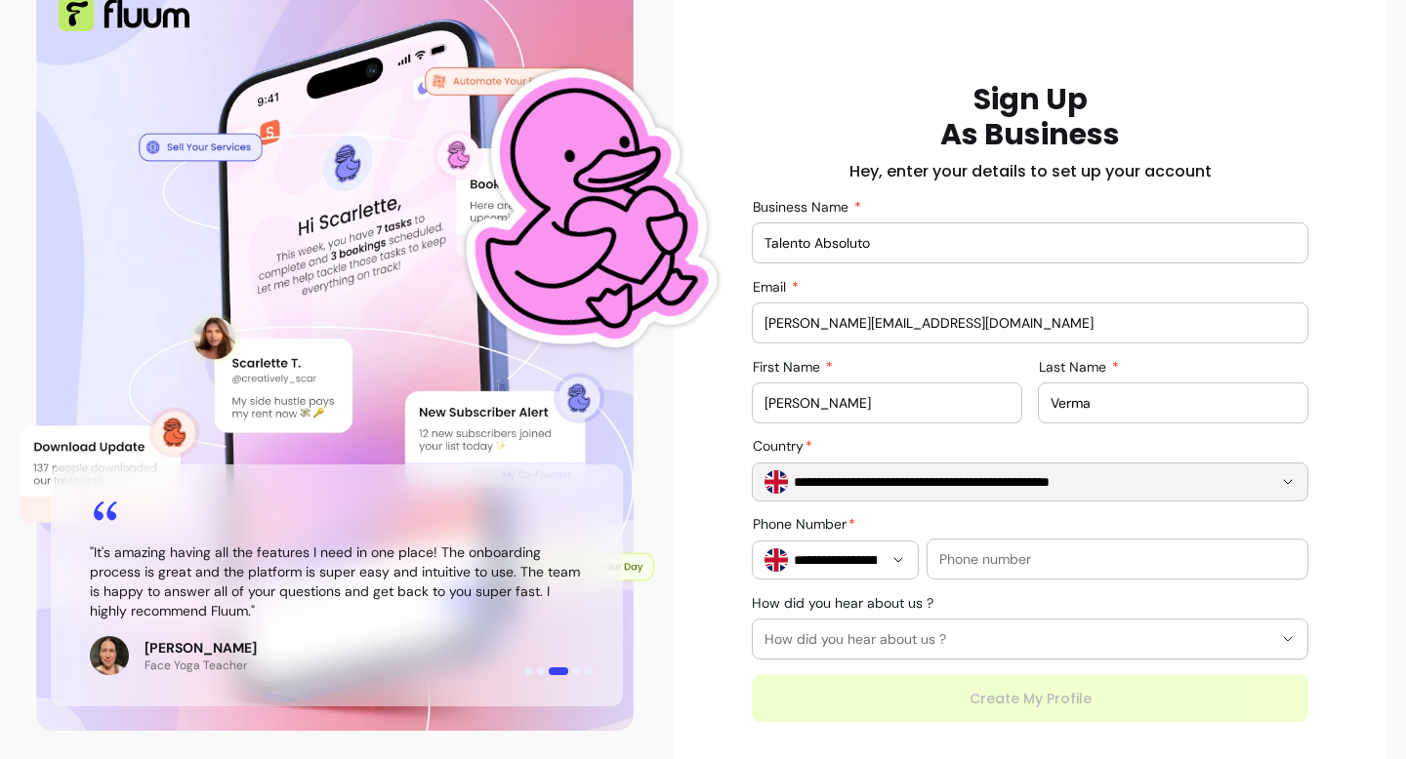
type input "**********"
click at [981, 554] on input "text" at bounding box center [1117, 560] width 356 height 20
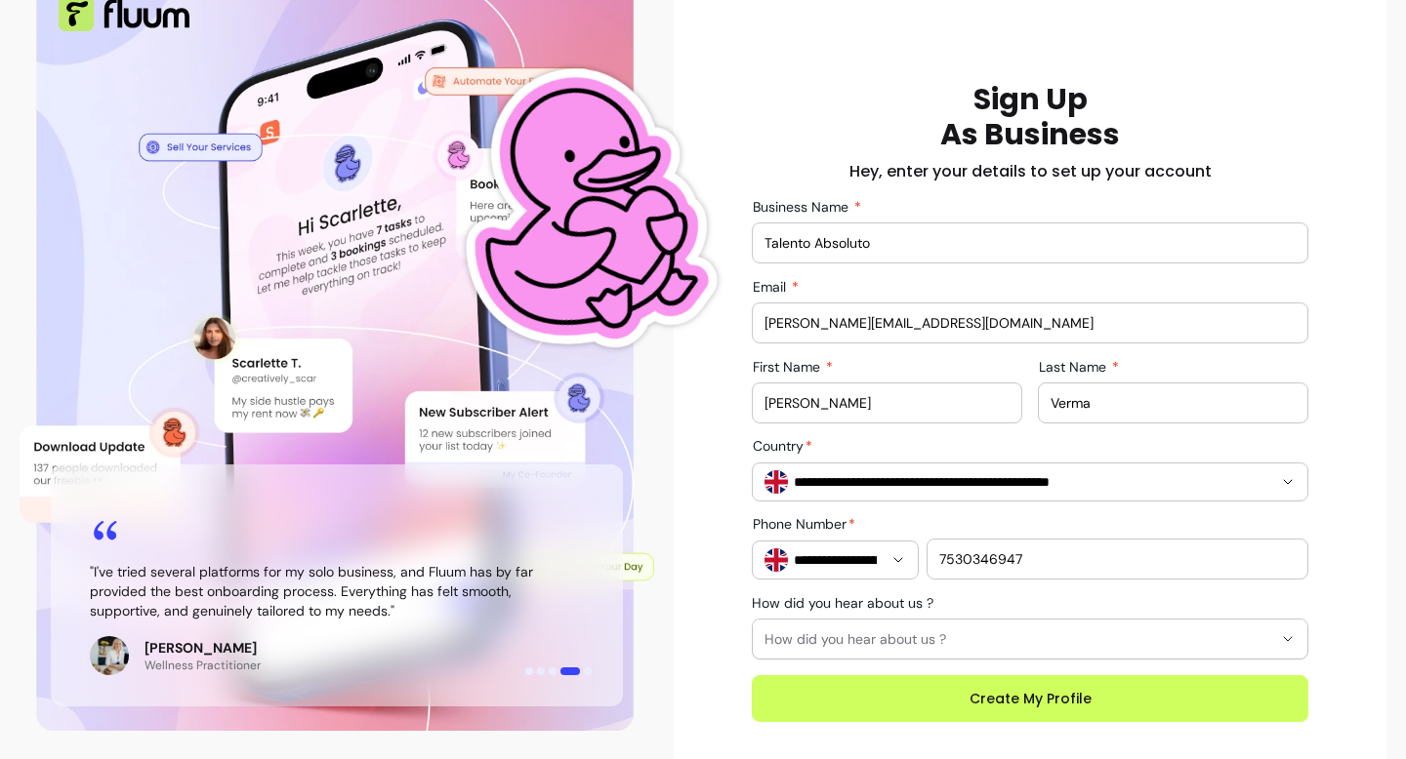
type input "7530346947"
click at [996, 639] on span "How did you hear about us ?" at bounding box center [1018, 640] width 508 height 20
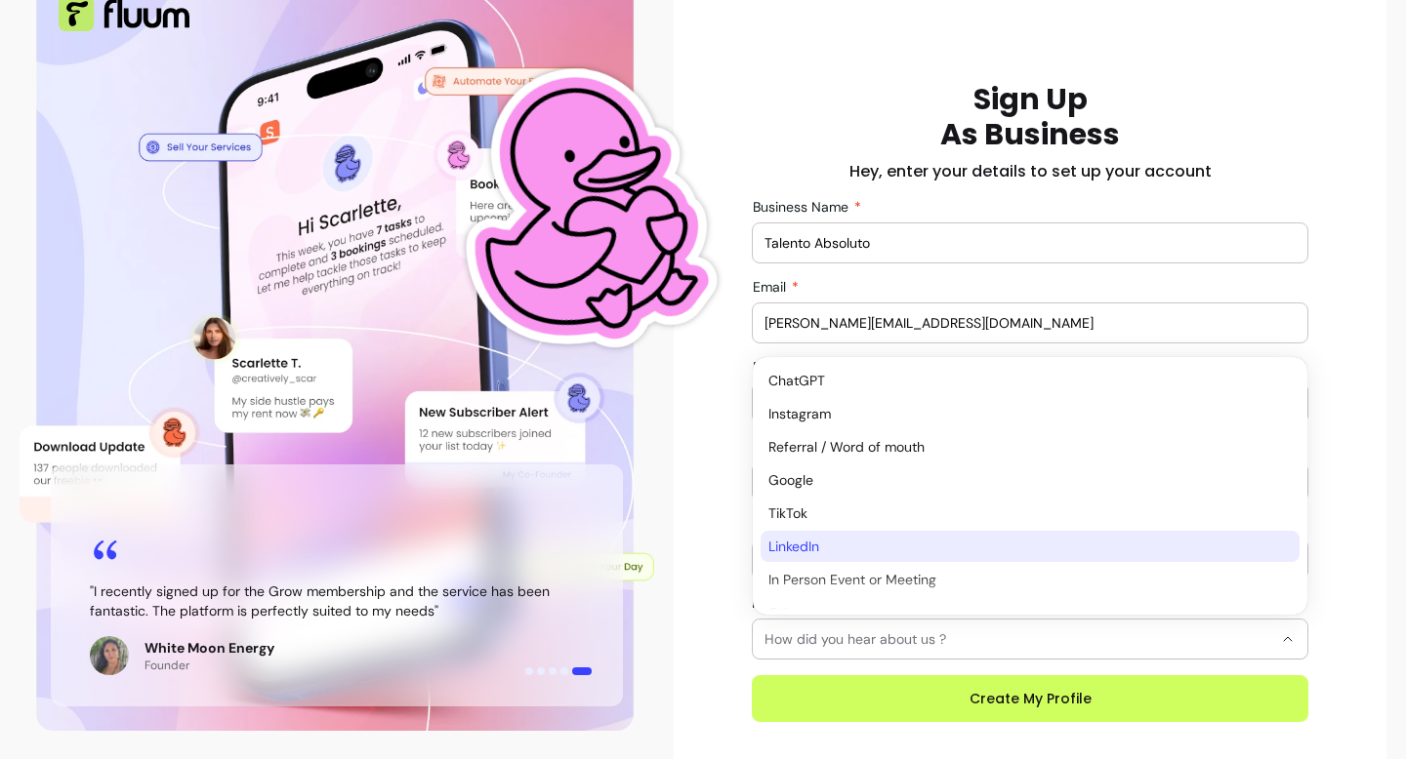
scroll to position [21, 0]
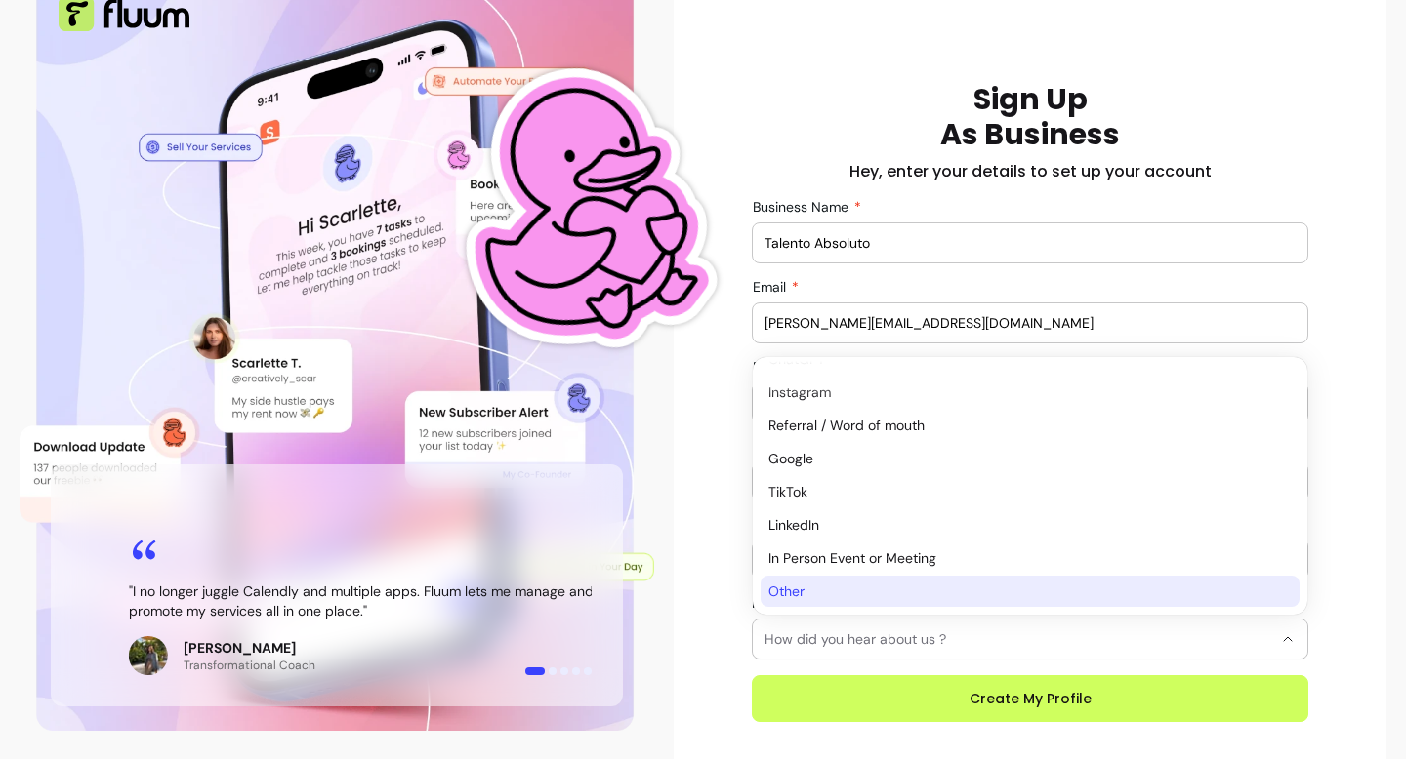
click at [821, 594] on span "Other" at bounding box center [1020, 592] width 504 height 20
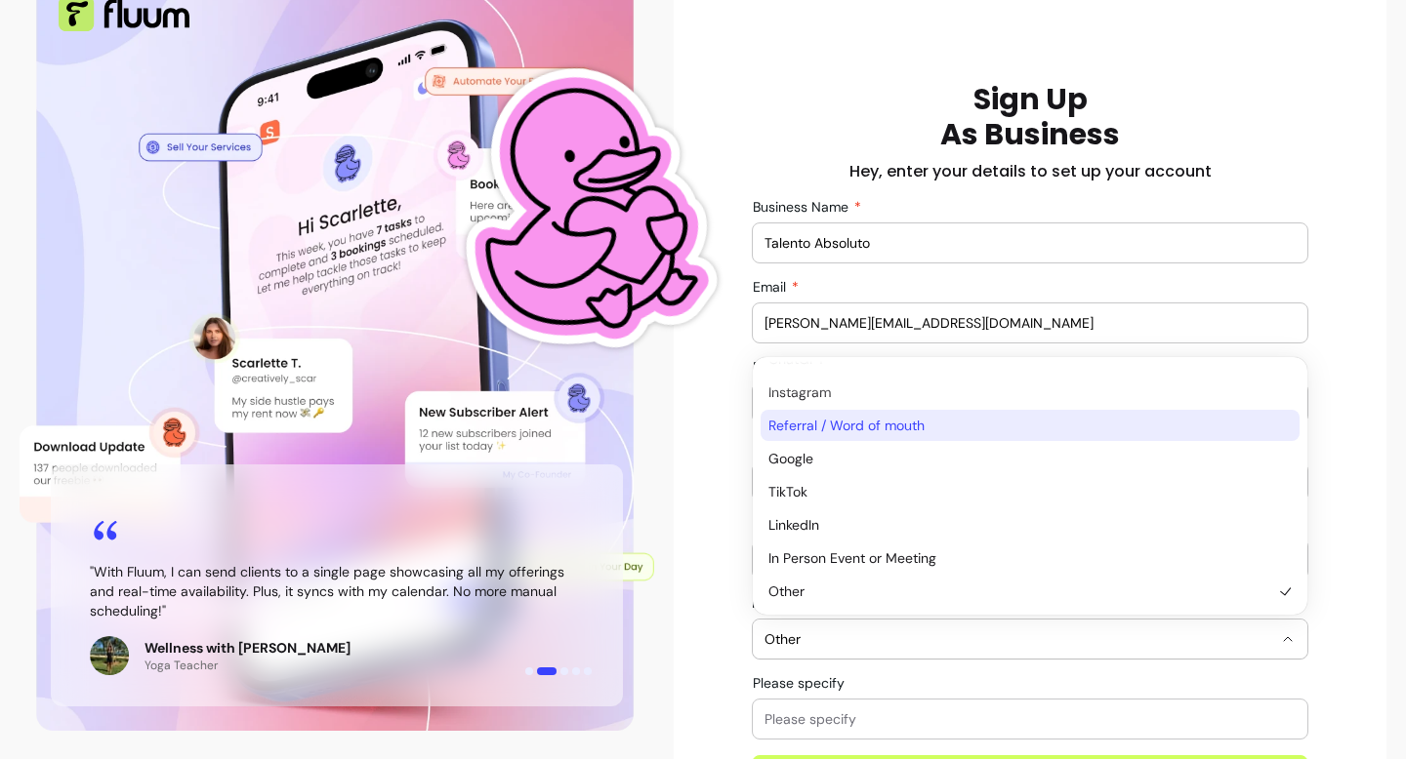
click at [823, 429] on span "Referral / Word of mouth" at bounding box center [1020, 426] width 504 height 20
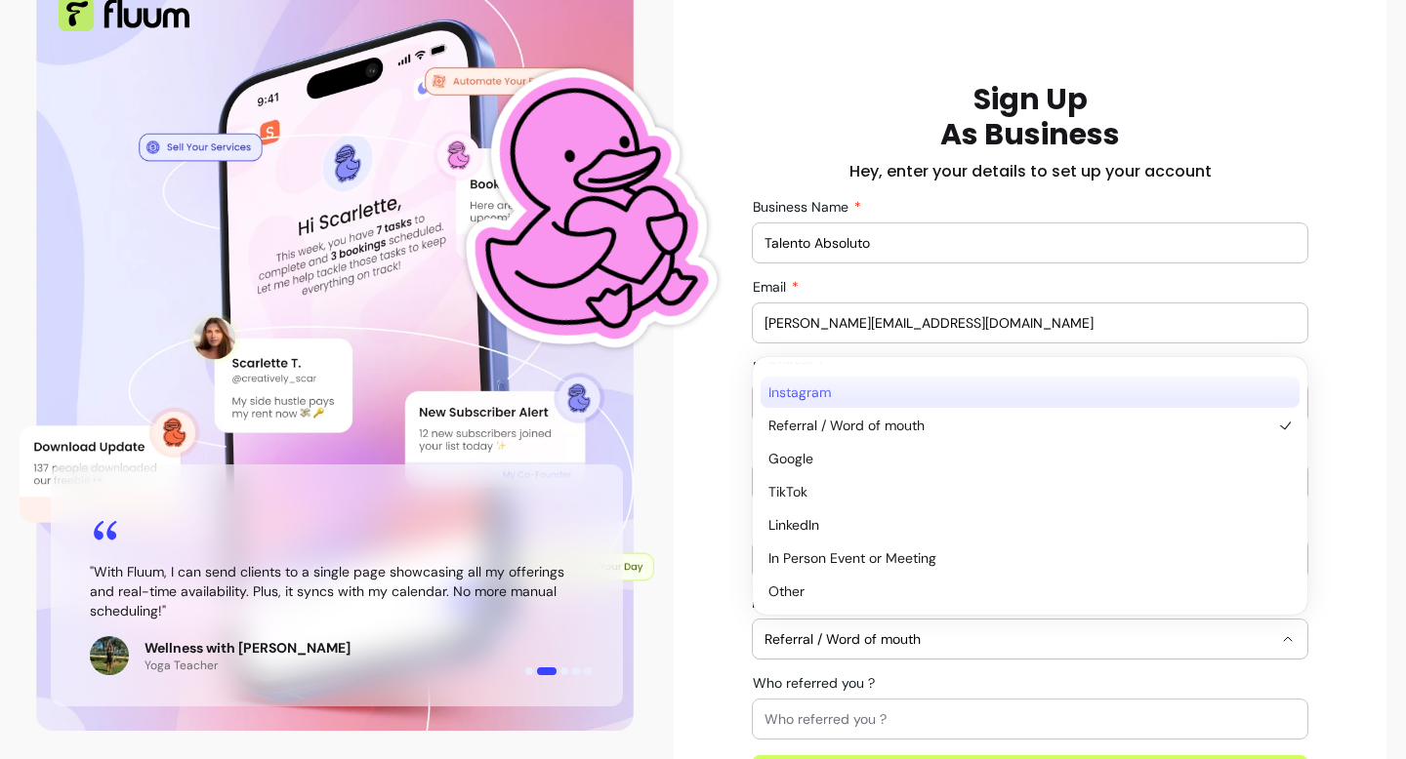
click at [816, 389] on span "Instagram" at bounding box center [1020, 393] width 504 height 20
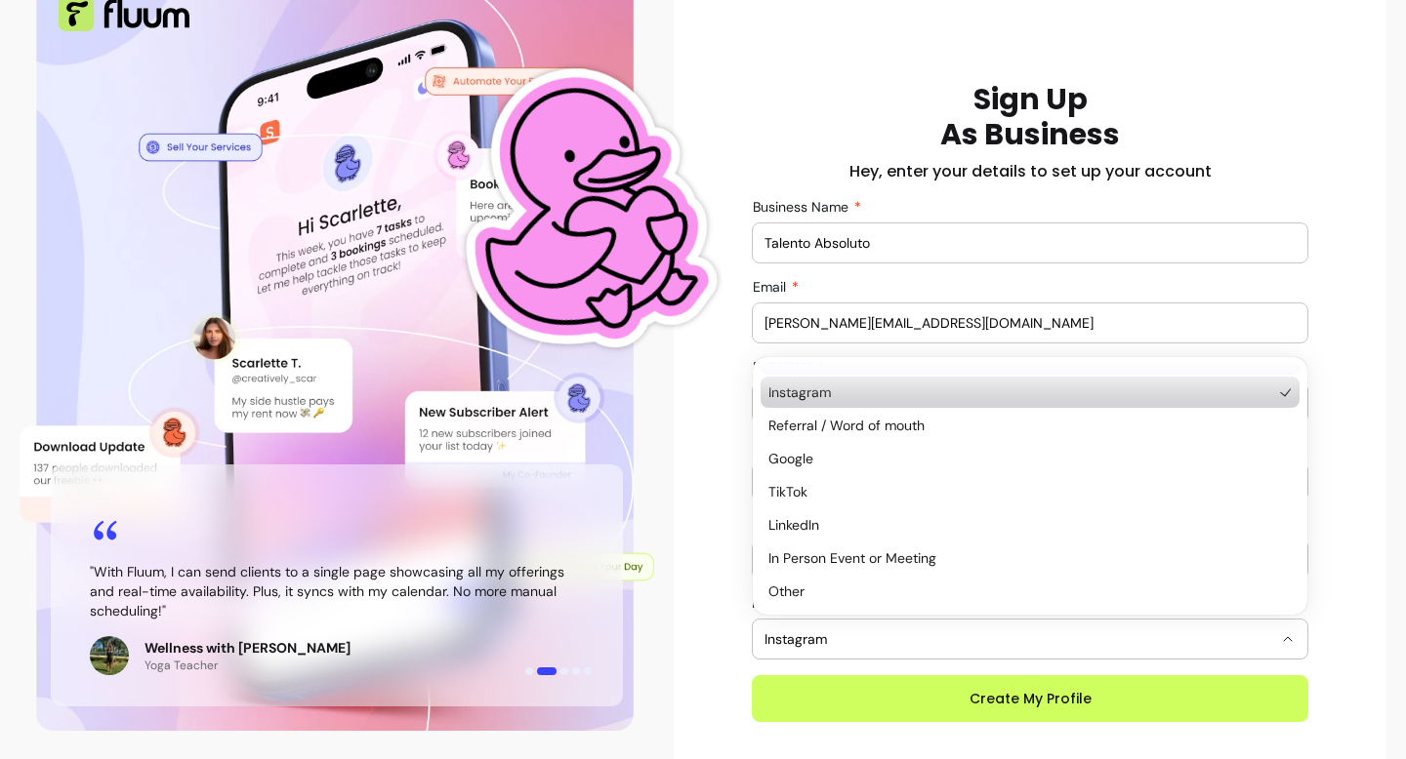
scroll to position [0, 0]
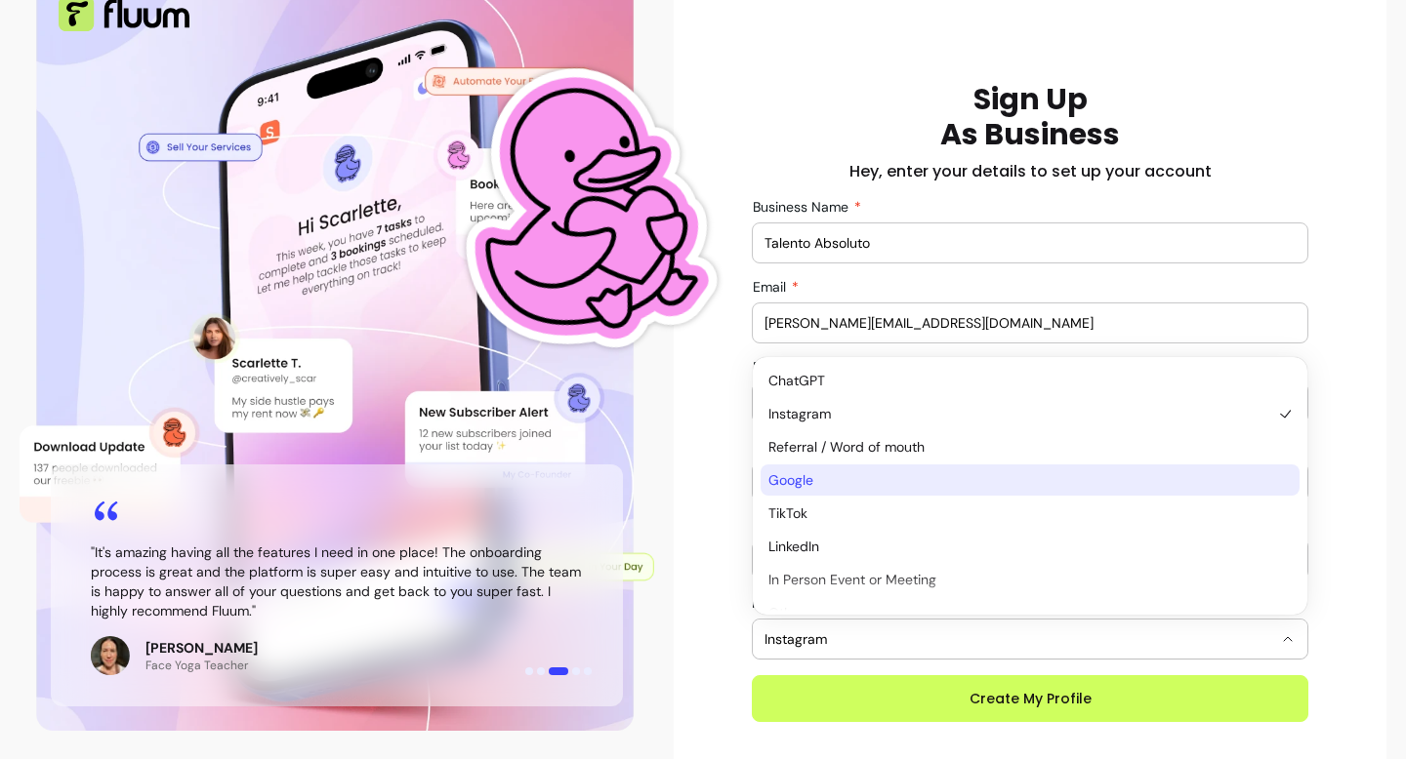
click at [825, 486] on span "Google" at bounding box center [1020, 481] width 504 height 20
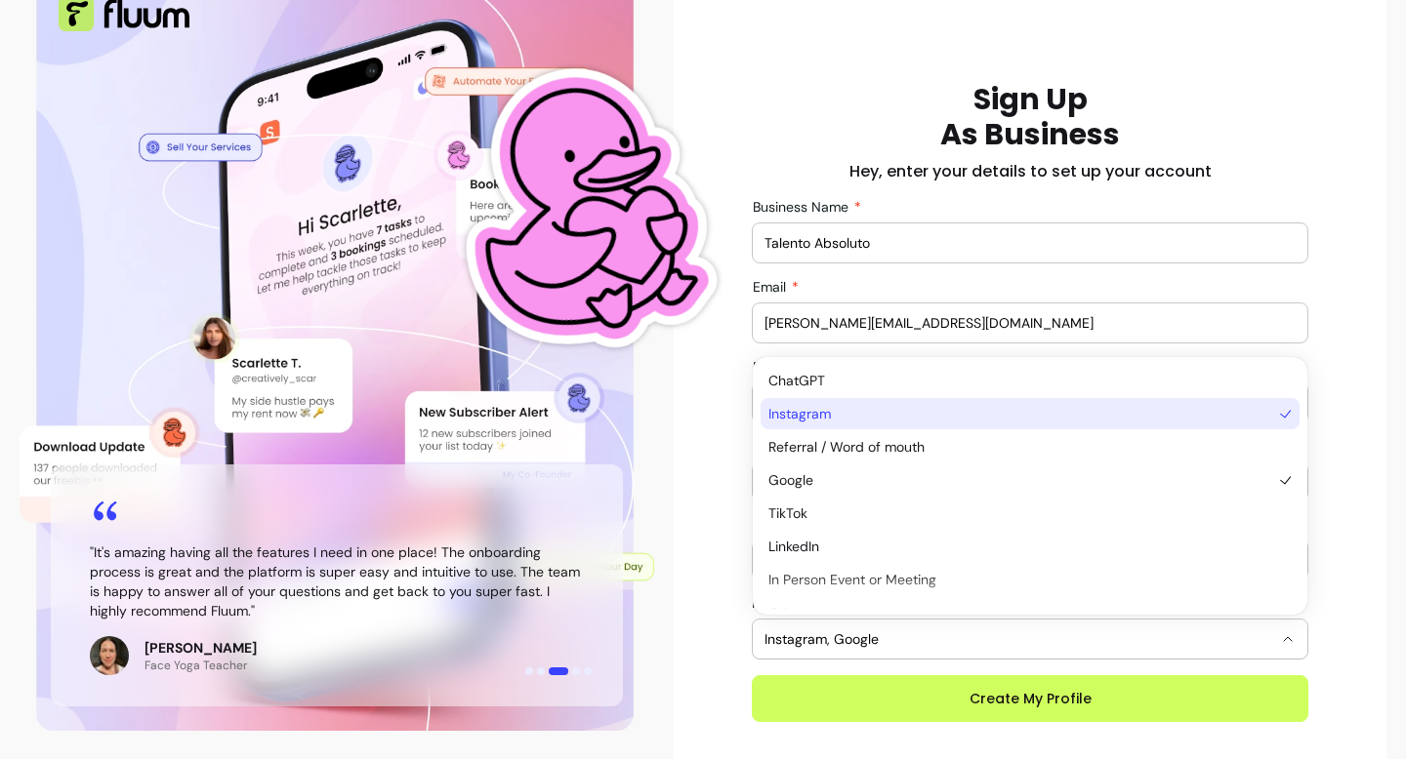
click at [836, 420] on span "Instagram" at bounding box center [1020, 414] width 504 height 20
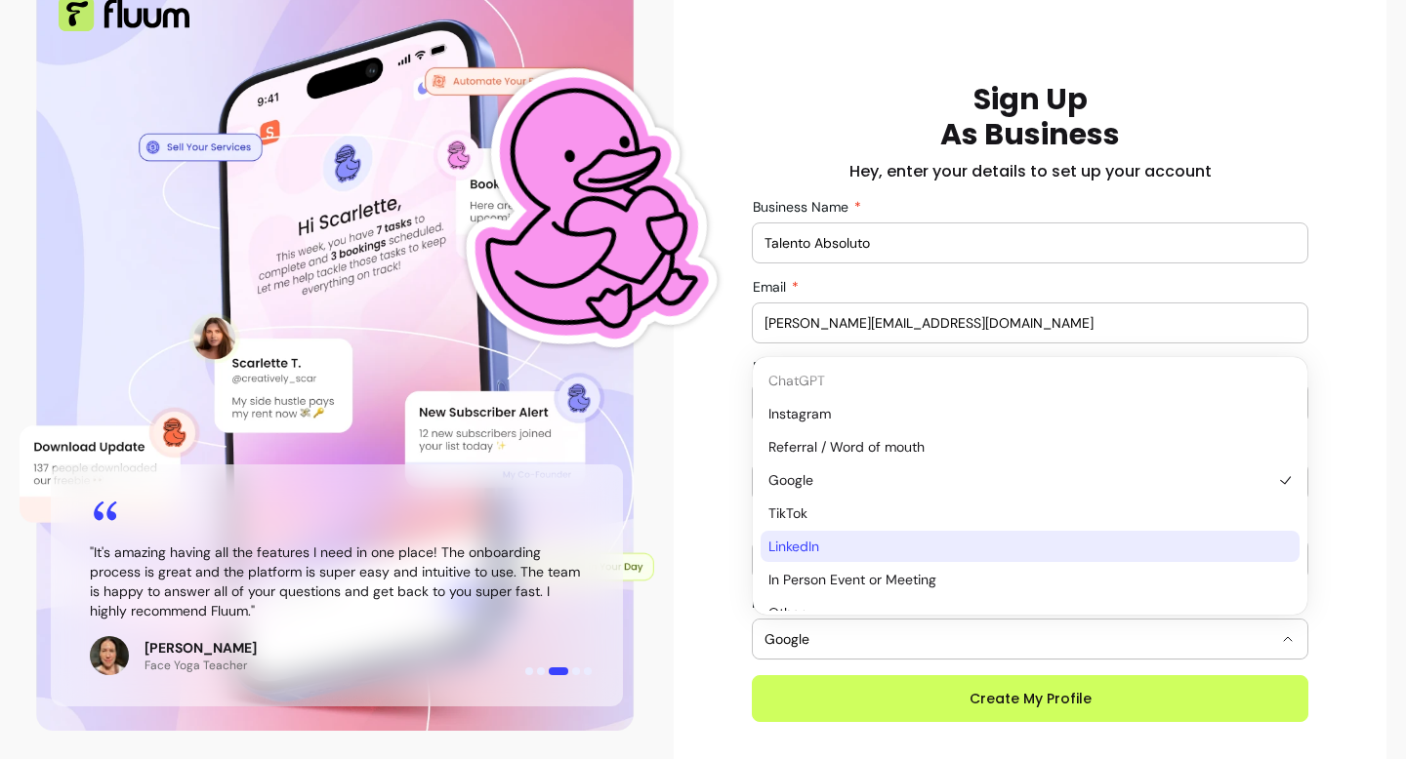
scroll to position [21, 0]
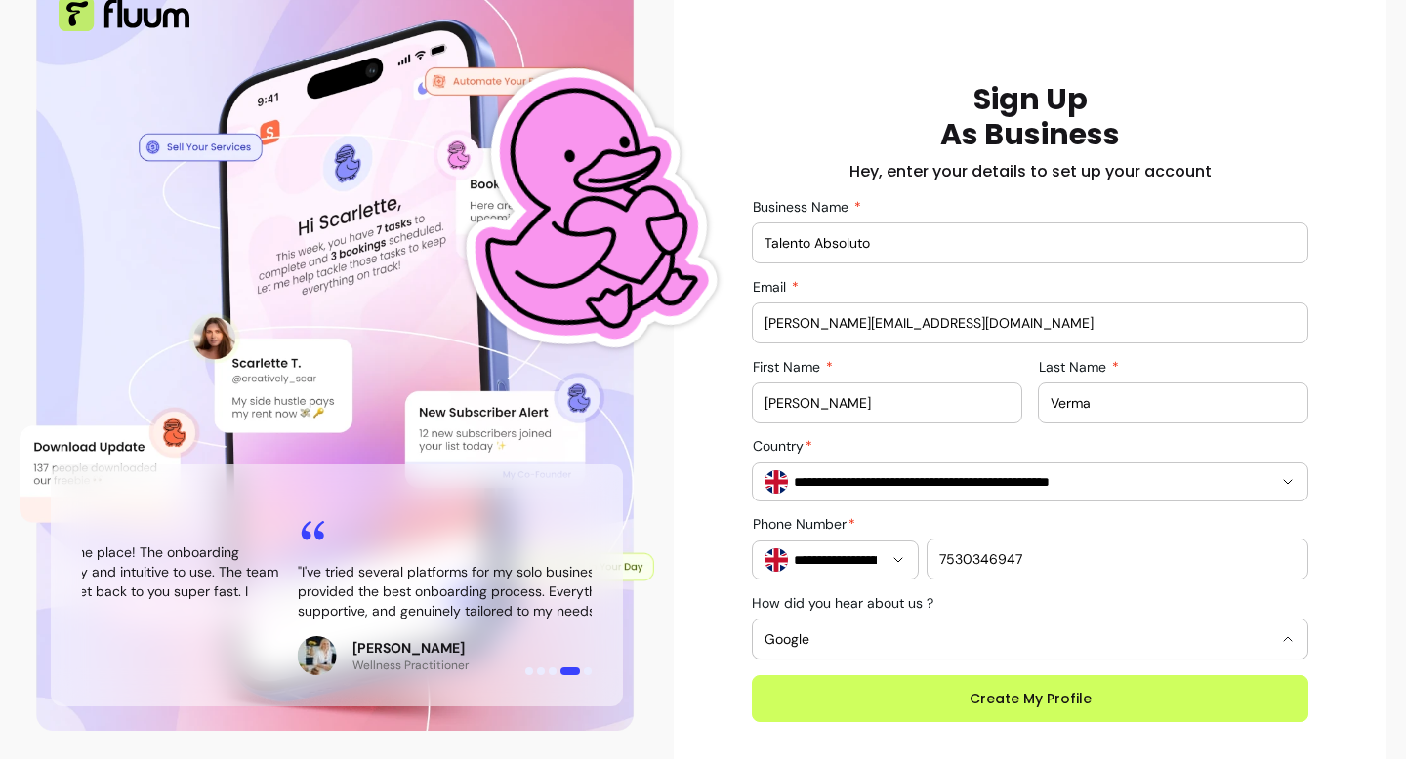
click at [725, 541] on div "**********" at bounding box center [1029, 402] width 681 height 640
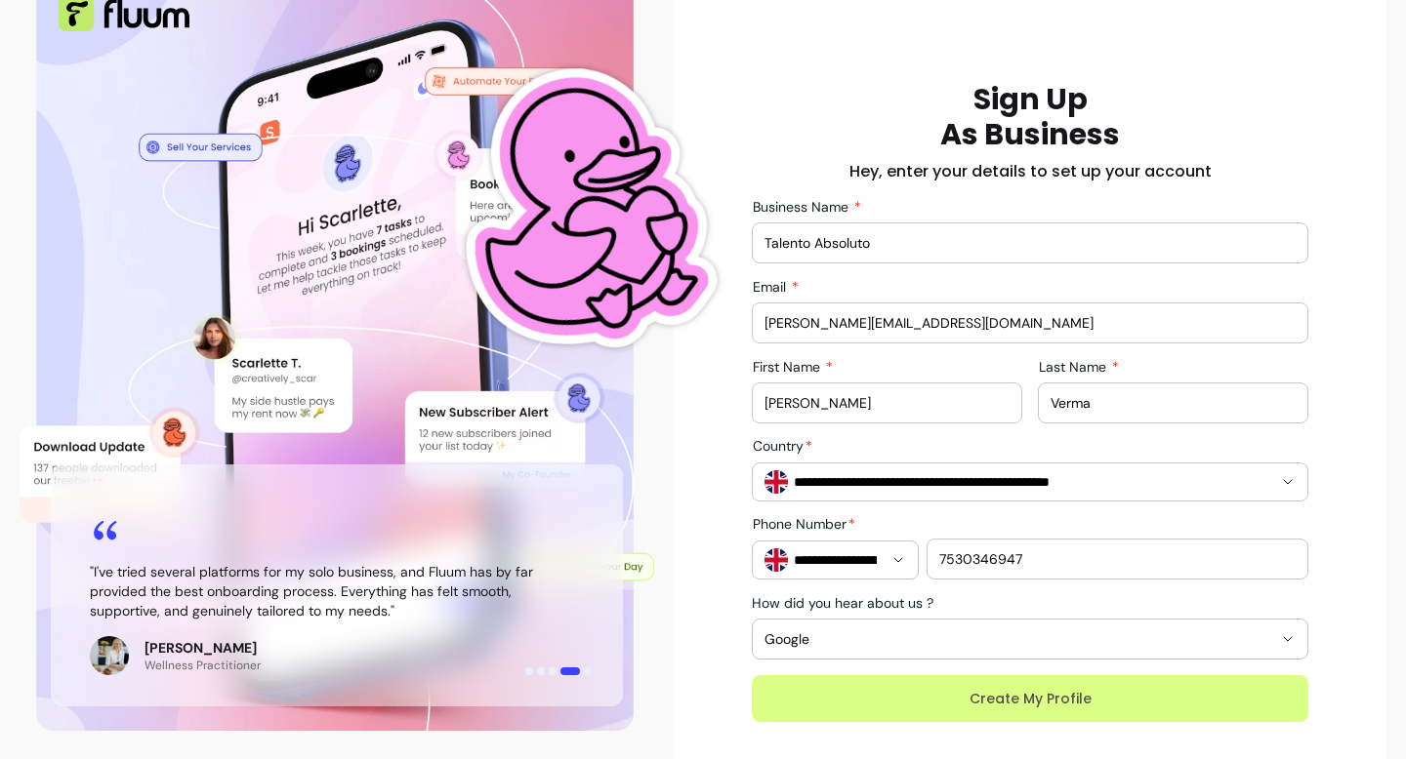
click at [1067, 706] on button "Create My Profile" at bounding box center [1030, 699] width 556 height 47
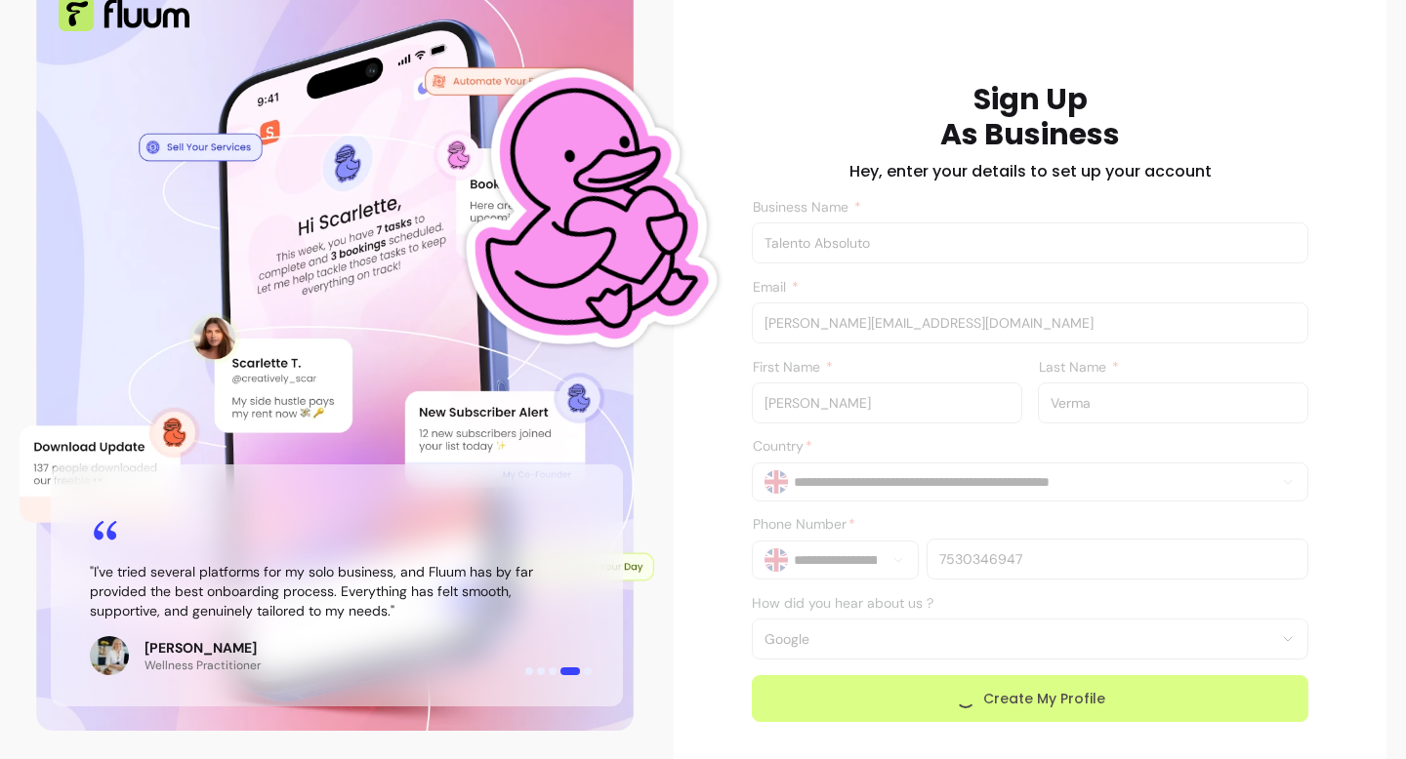
scroll to position [232, 0]
